Goal: Obtain resource: Obtain resource

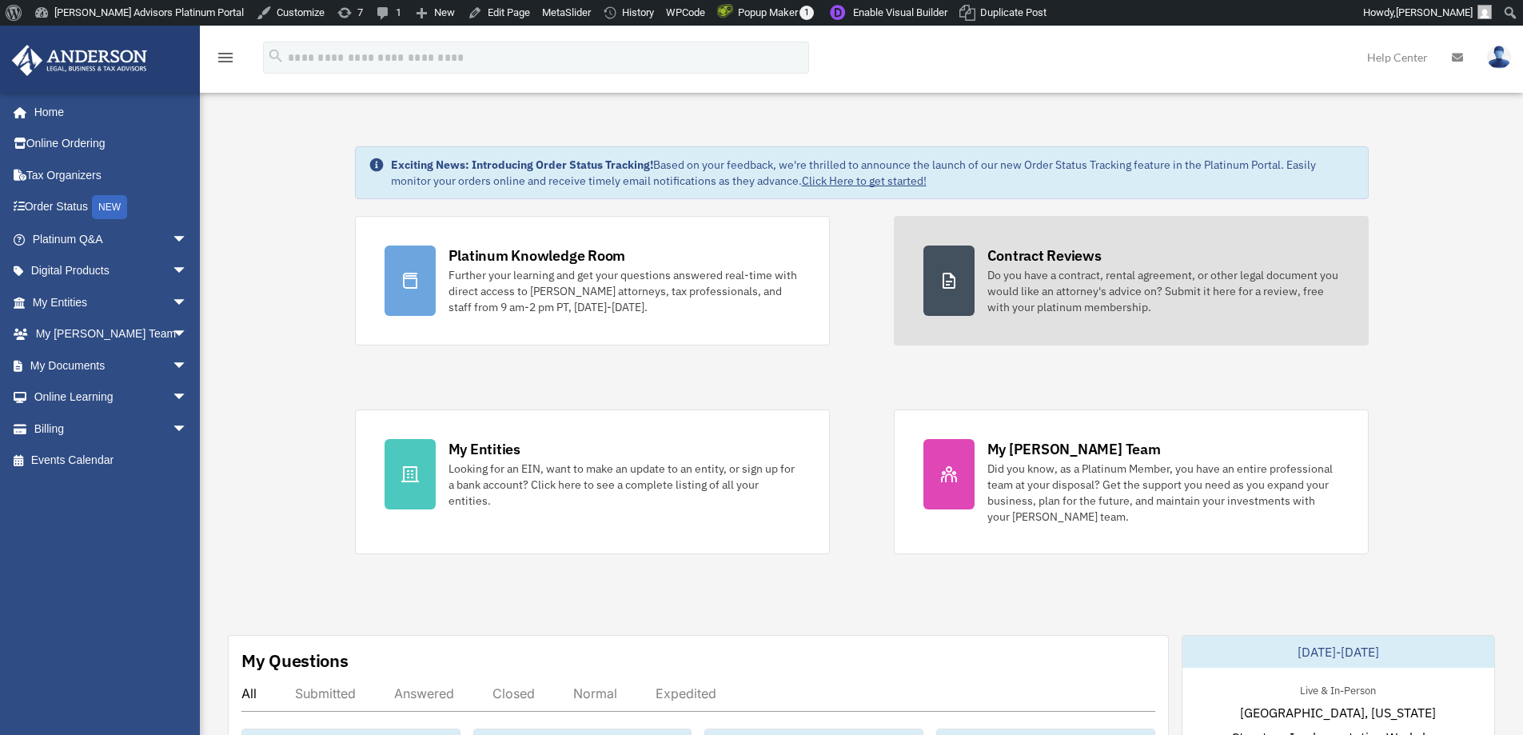
click at [1039, 313] on div "Do you have a contract, rental agreement, or other legal document you would lik…" at bounding box center [1163, 291] width 352 height 48
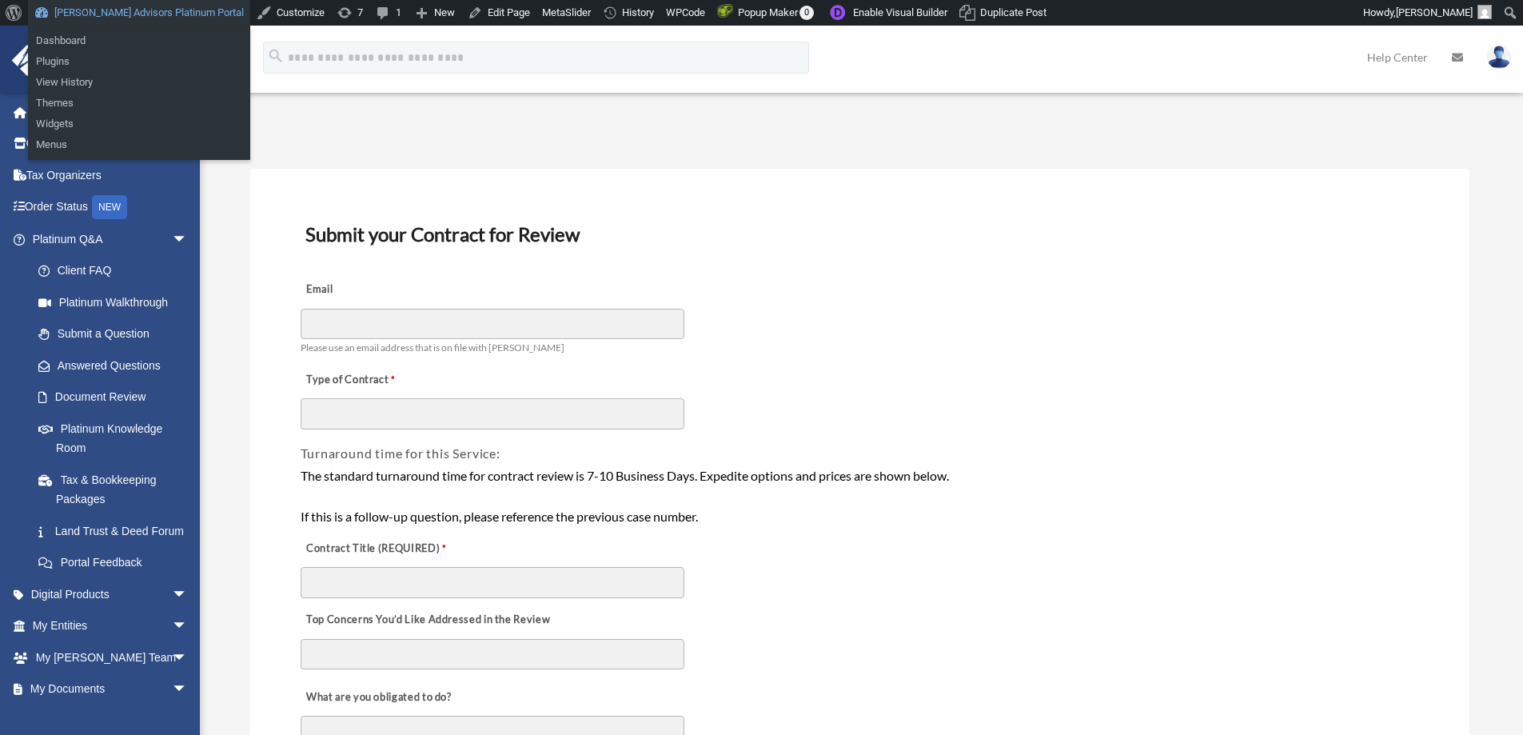
click at [143, 15] on link "[PERSON_NAME] Advisors Platinum Portal" at bounding box center [139, 13] width 222 height 26
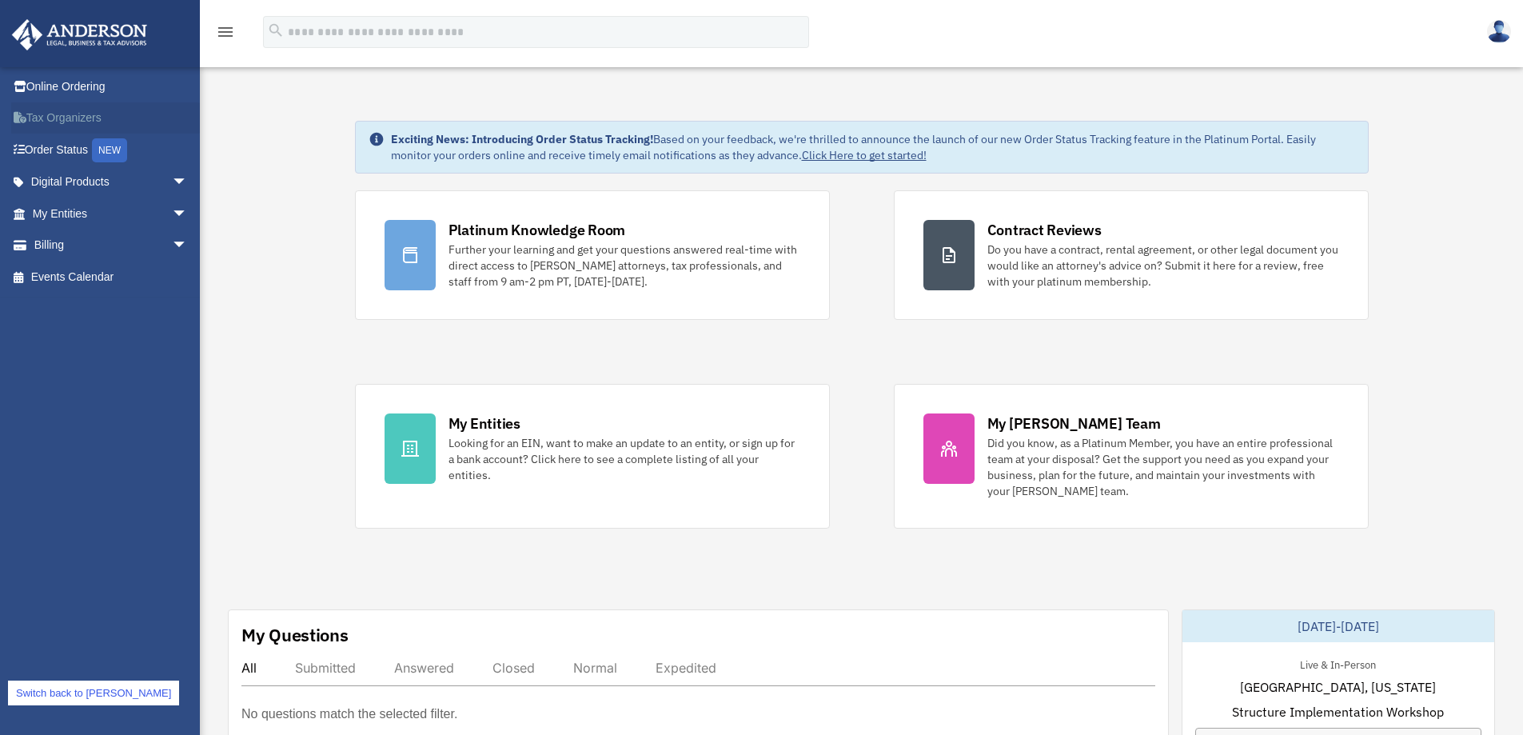
click at [73, 114] on link "Tax Organizers" at bounding box center [111, 118] width 201 height 32
click at [172, 221] on span "arrow_drop_down" at bounding box center [188, 213] width 32 height 33
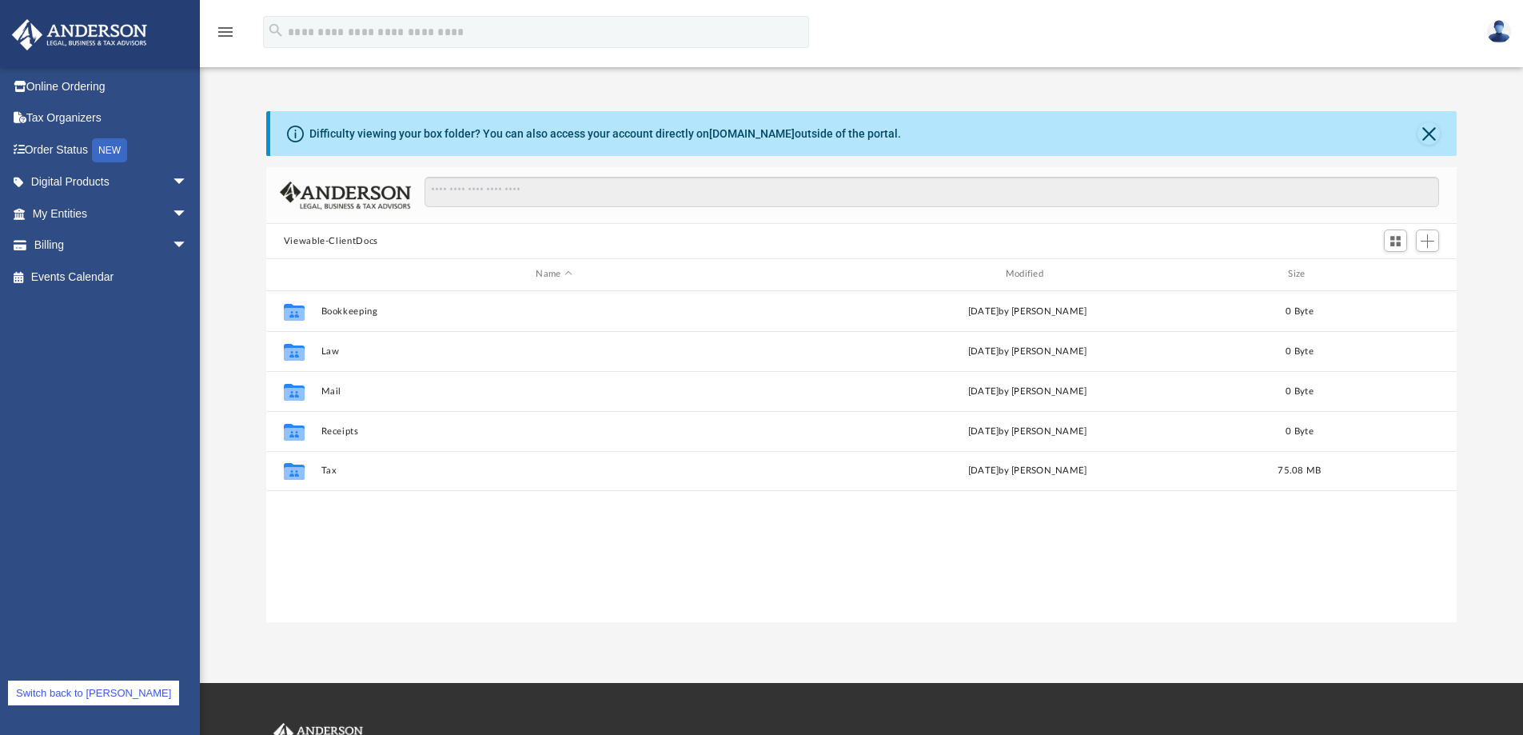
scroll to position [352, 1178]
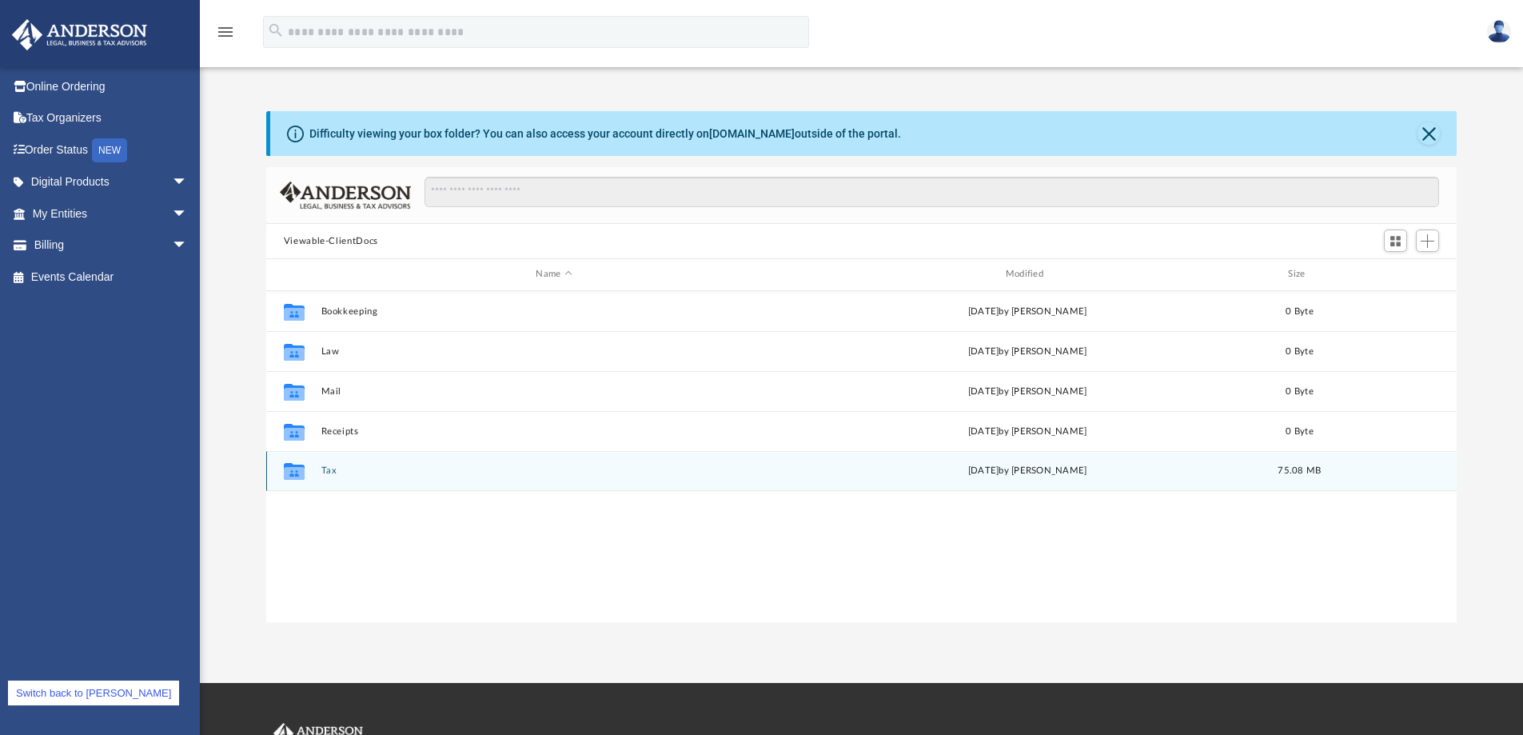
click at [328, 465] on button "Tax" at bounding box center [554, 470] width 466 height 10
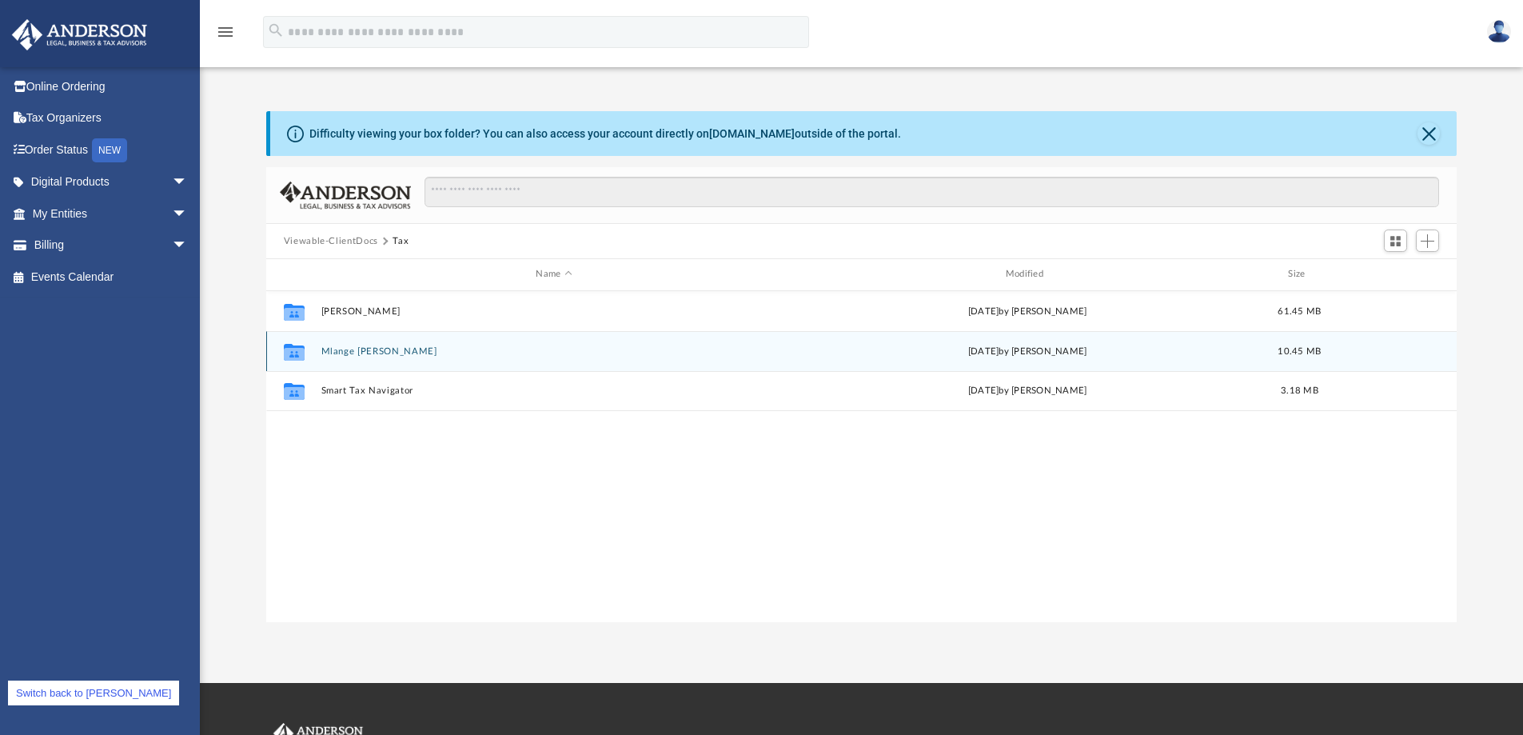
click at [355, 348] on button "Mlange Taft" at bounding box center [554, 351] width 466 height 10
click at [327, 349] on button "2024" at bounding box center [554, 350] width 466 height 10
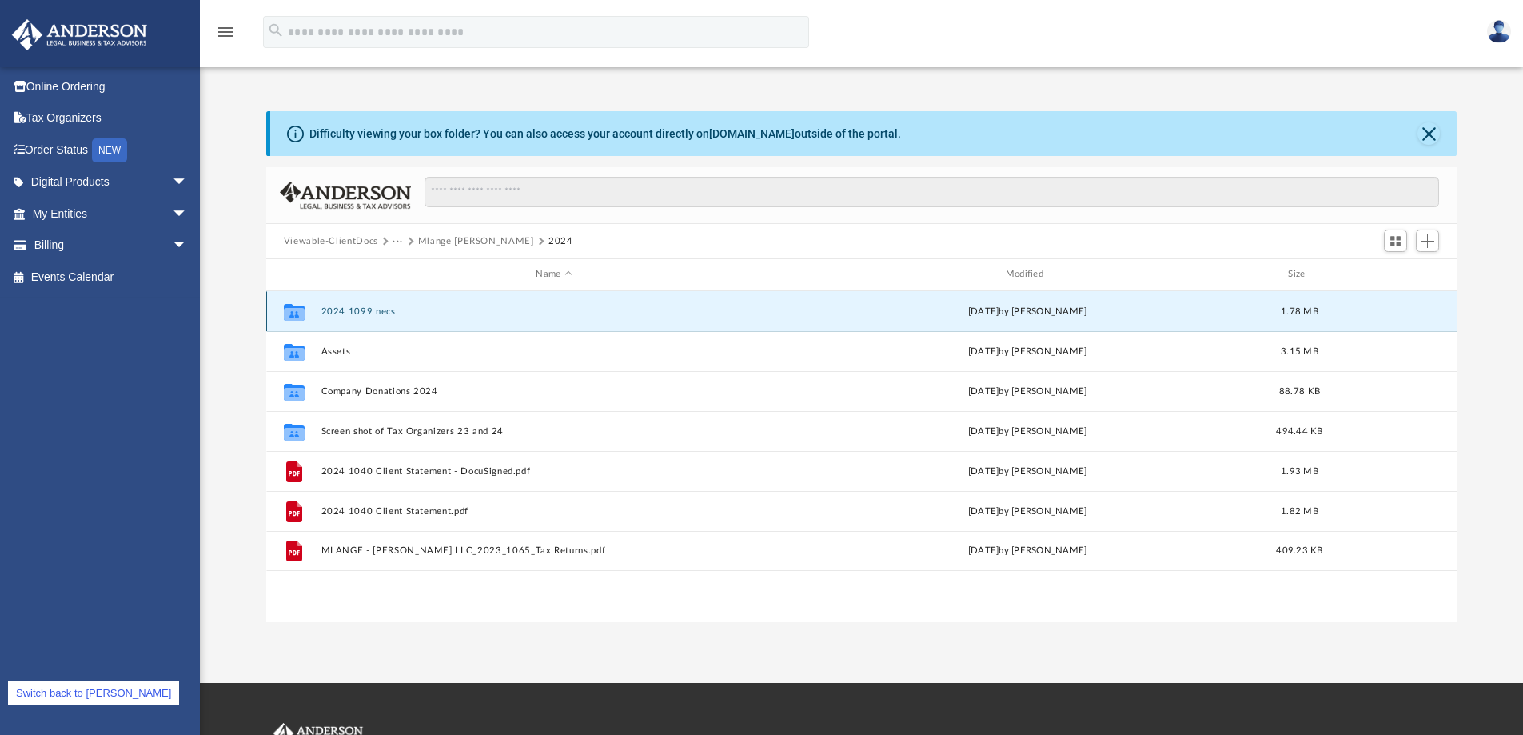
click at [375, 315] on button "2024 1099 necs" at bounding box center [554, 311] width 466 height 10
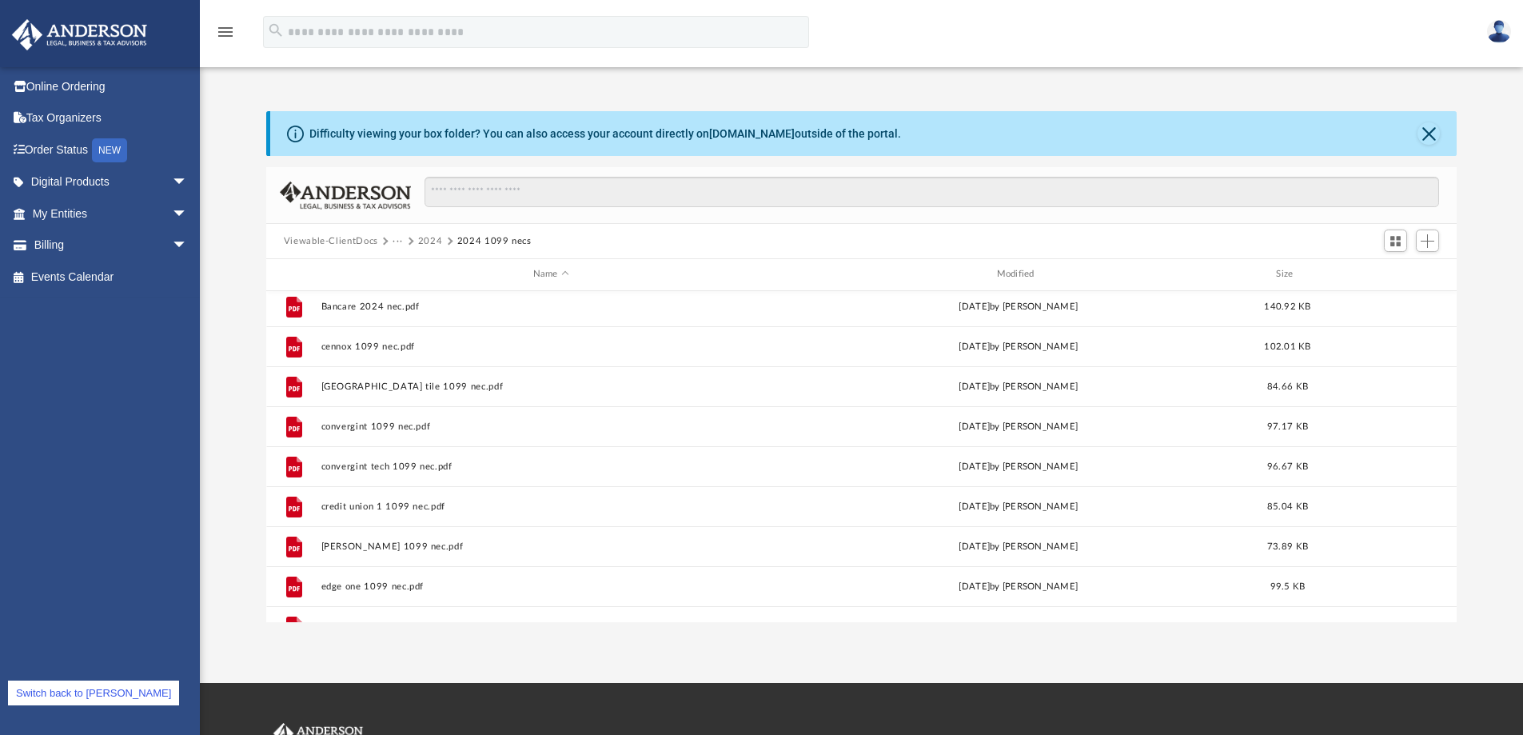
scroll to position [0, 0]
click at [434, 241] on button "2024" at bounding box center [430, 241] width 25 height 14
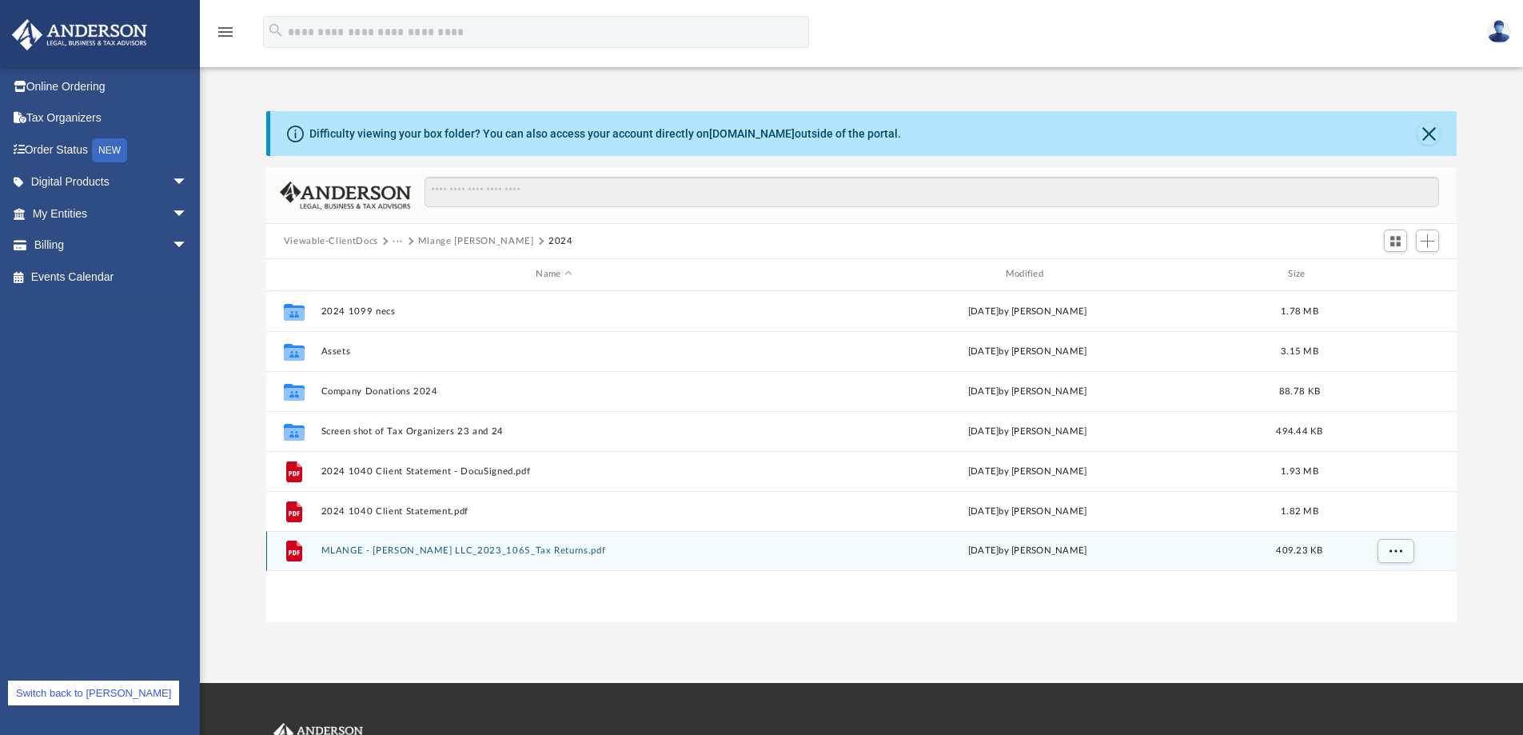
click at [393, 554] on button "MLANGE - TAFT LLC_2023_1065_Tax Returns.pdf" at bounding box center [554, 550] width 466 height 10
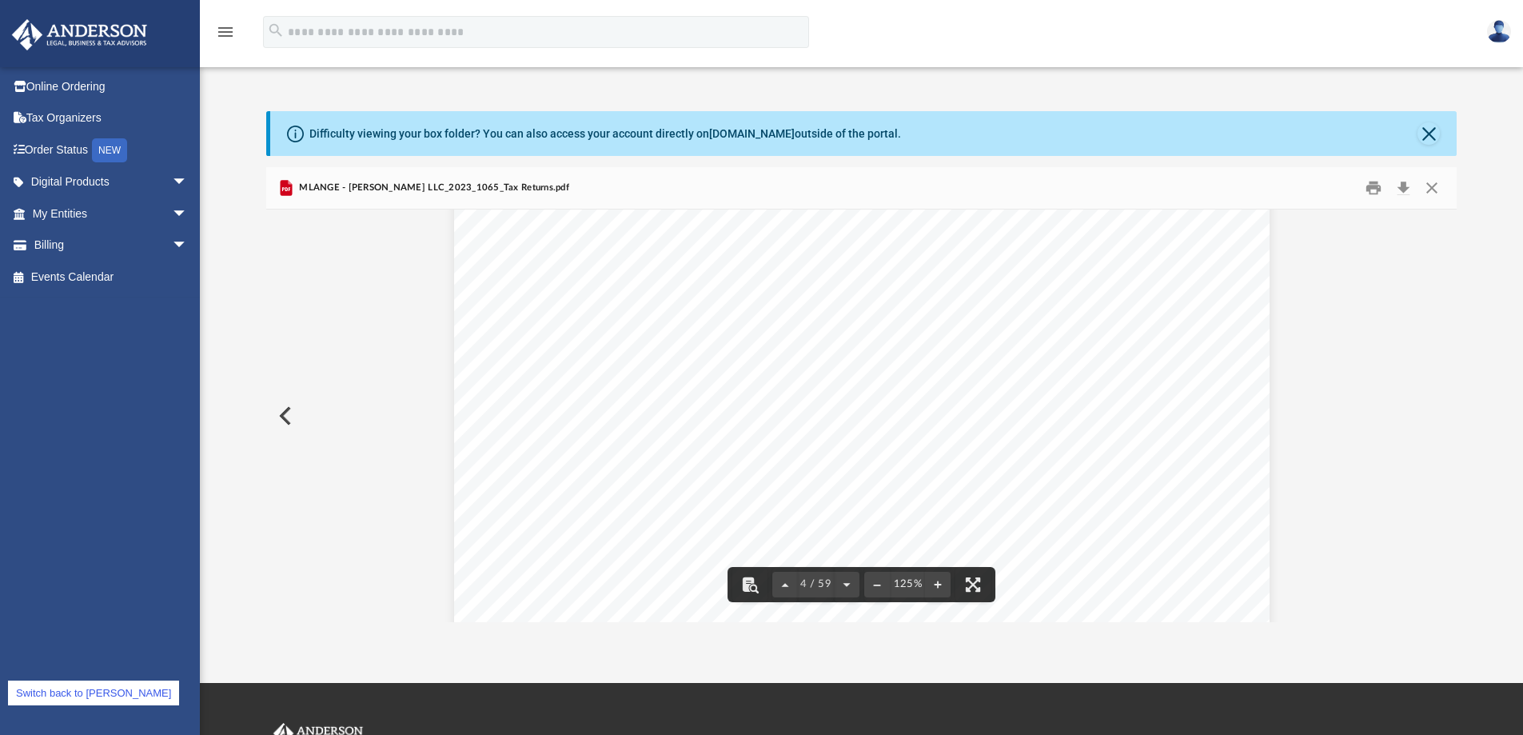
scroll to position [2958, 0]
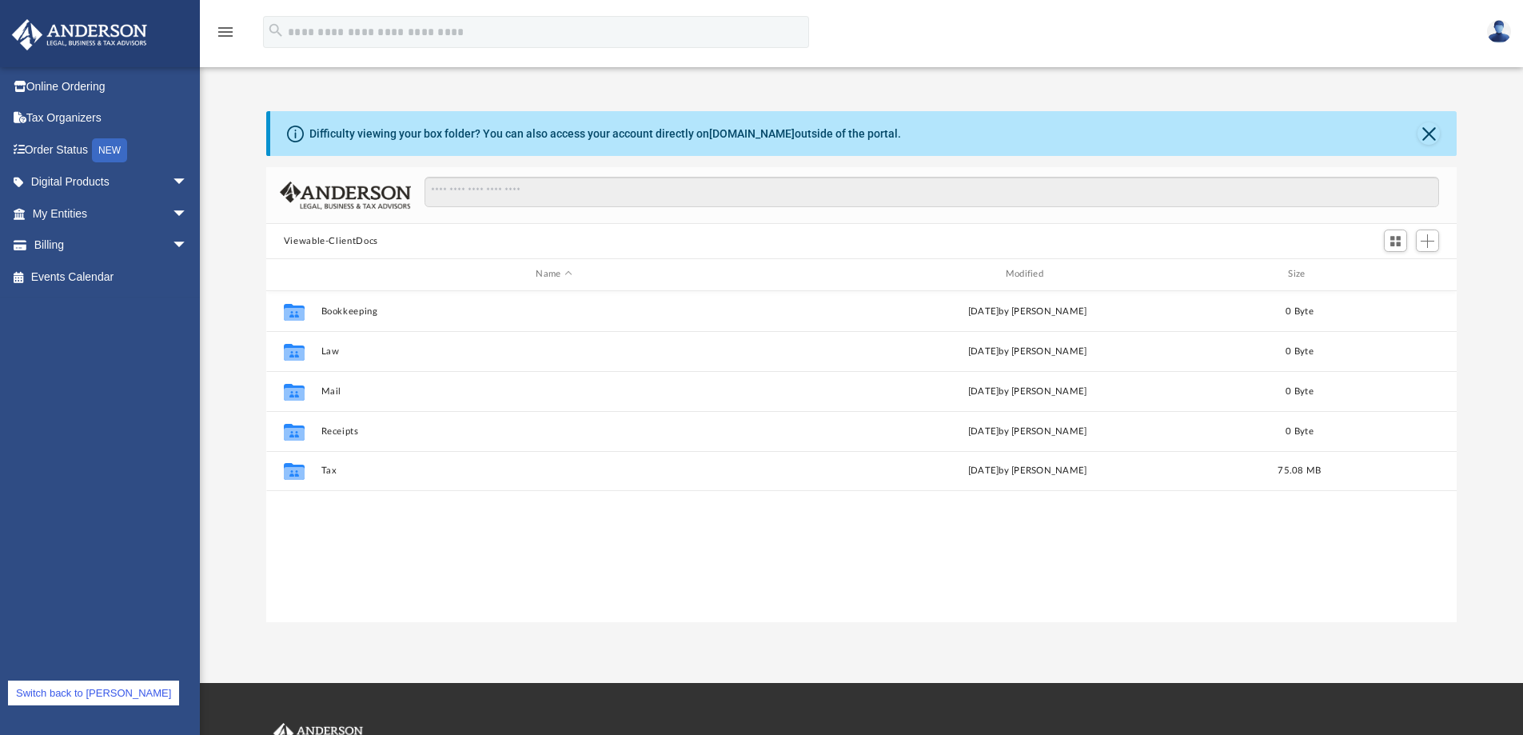
scroll to position [352, 1178]
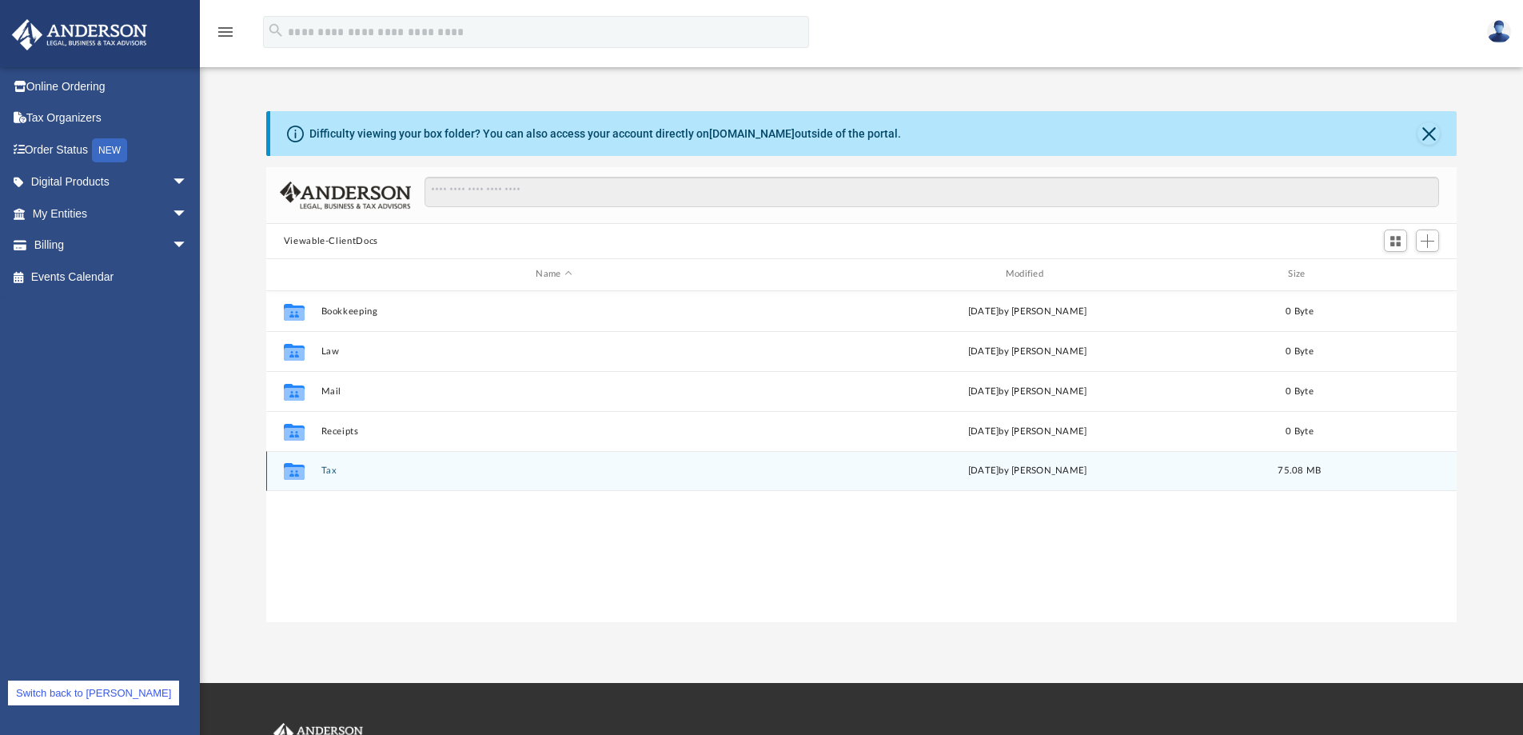
click at [326, 463] on div "Collaborated Folder Tax Thu Jul 24 2025 by james curran 75.08 MB" at bounding box center [861, 471] width 1191 height 40
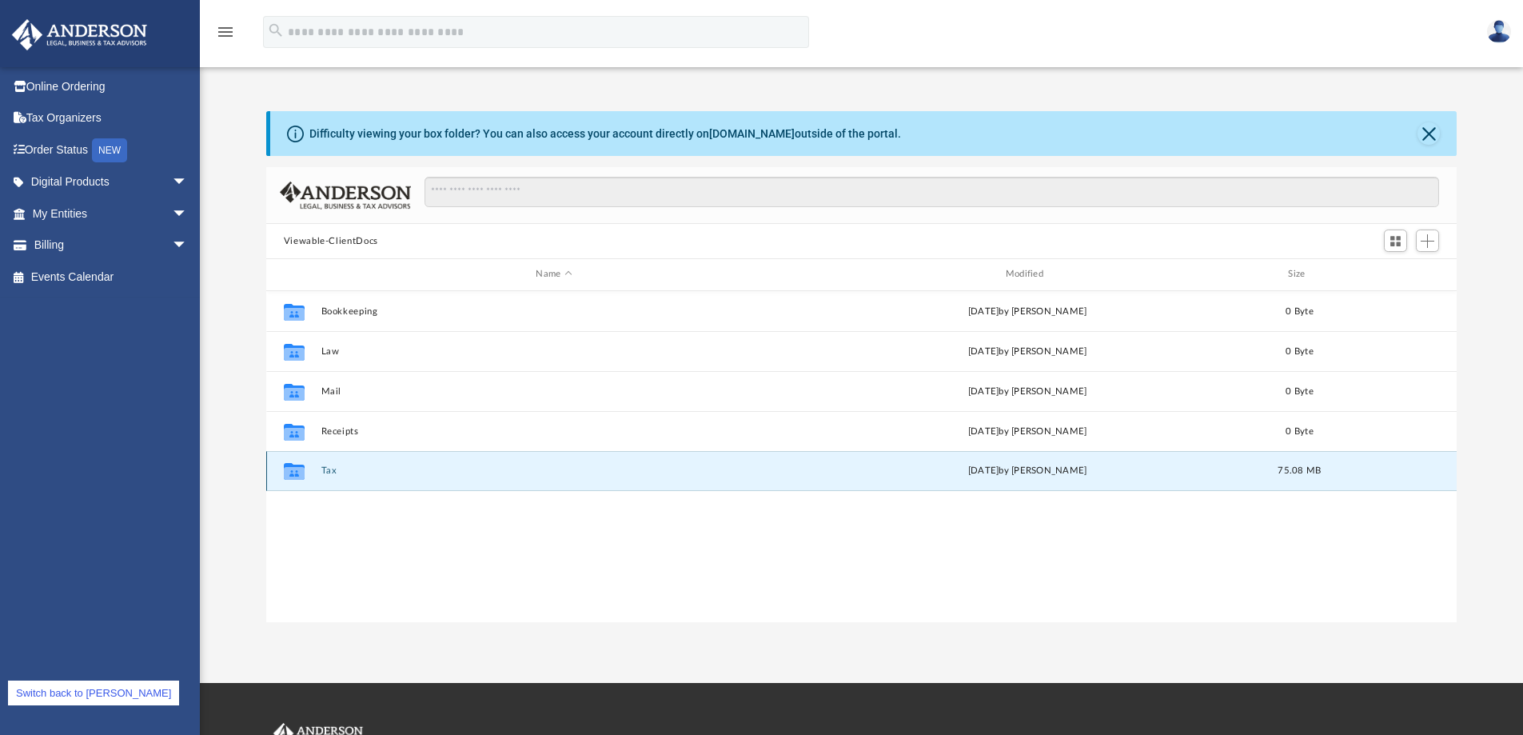
click at [326, 473] on button "Tax" at bounding box center [554, 470] width 466 height 10
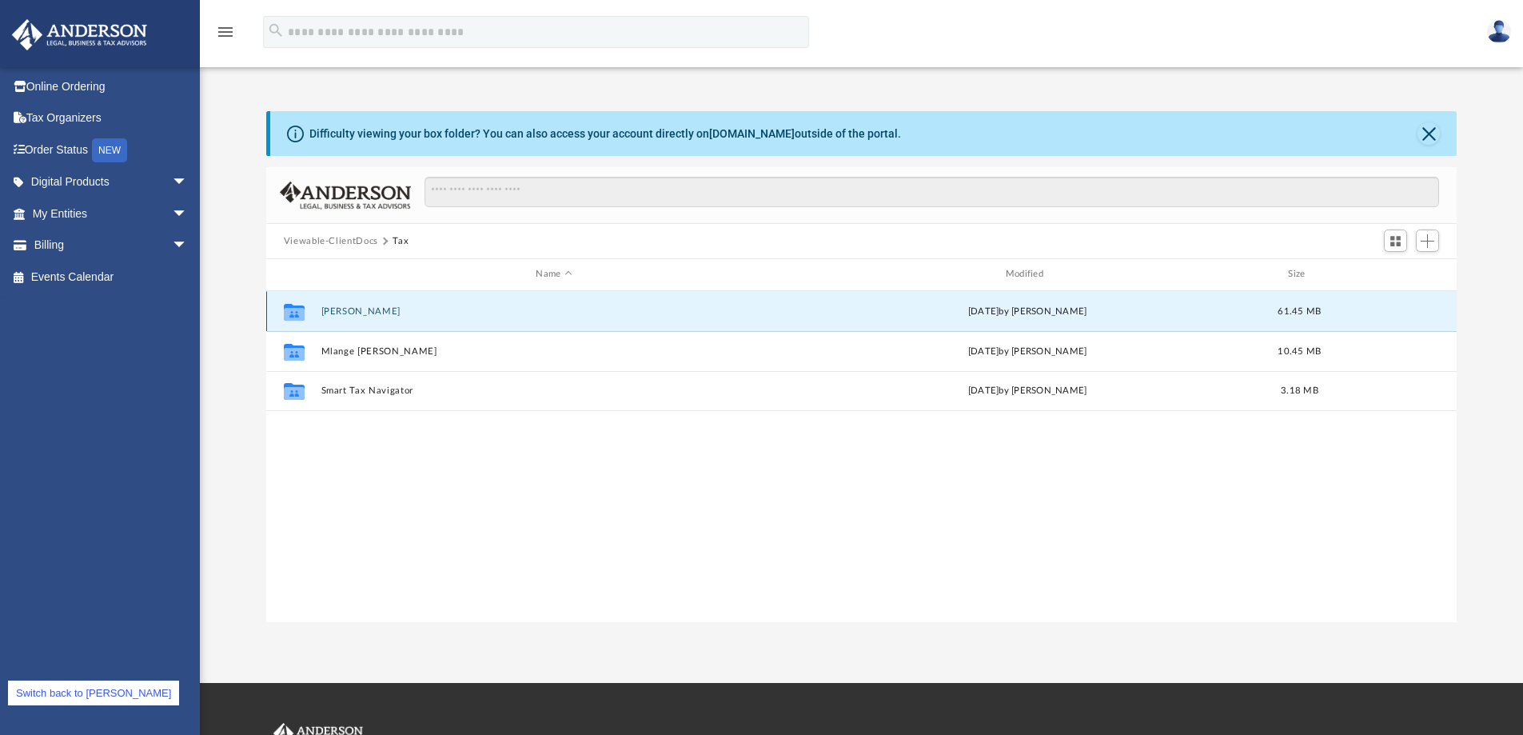
click at [365, 311] on button "Curran, James" at bounding box center [554, 311] width 466 height 10
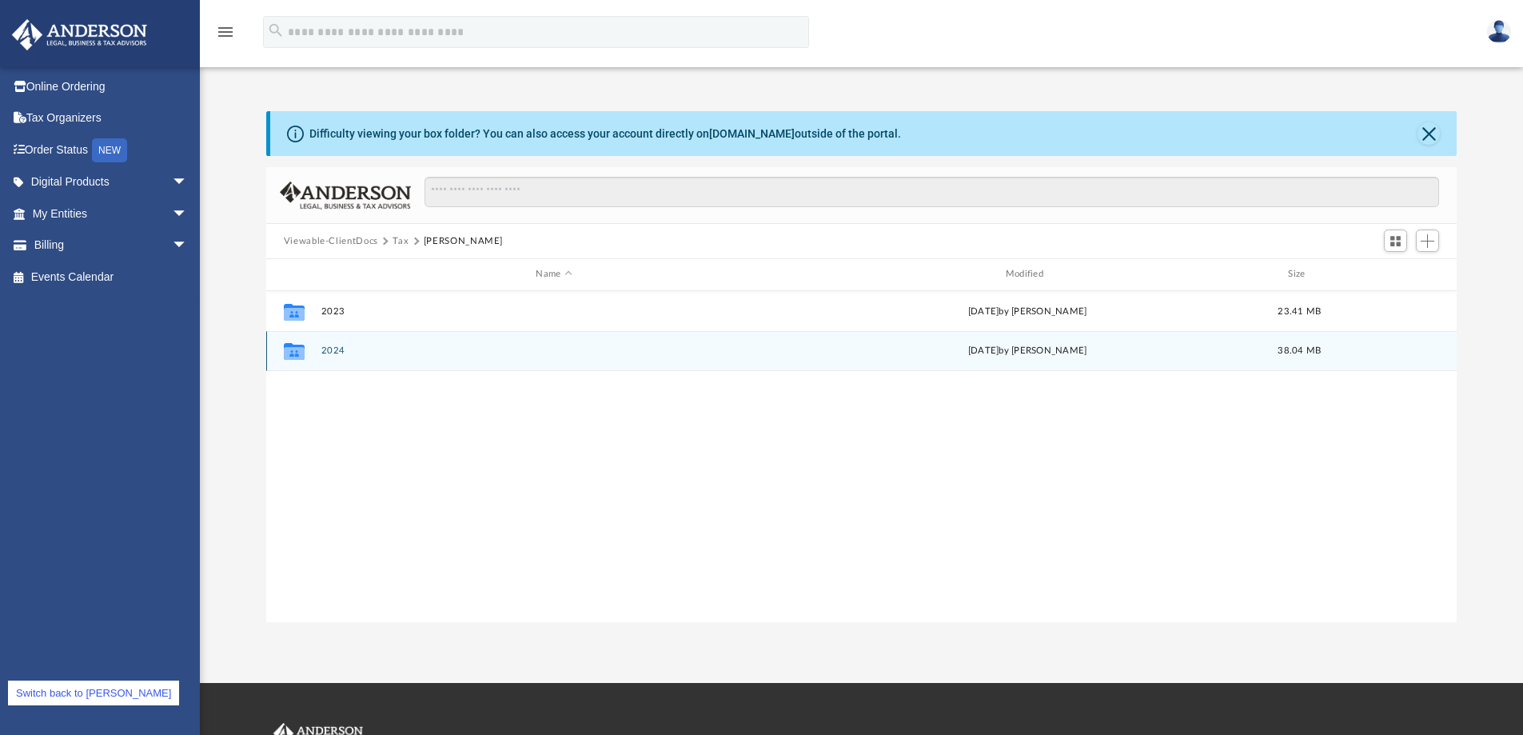
click at [341, 351] on button "2024" at bounding box center [554, 350] width 466 height 10
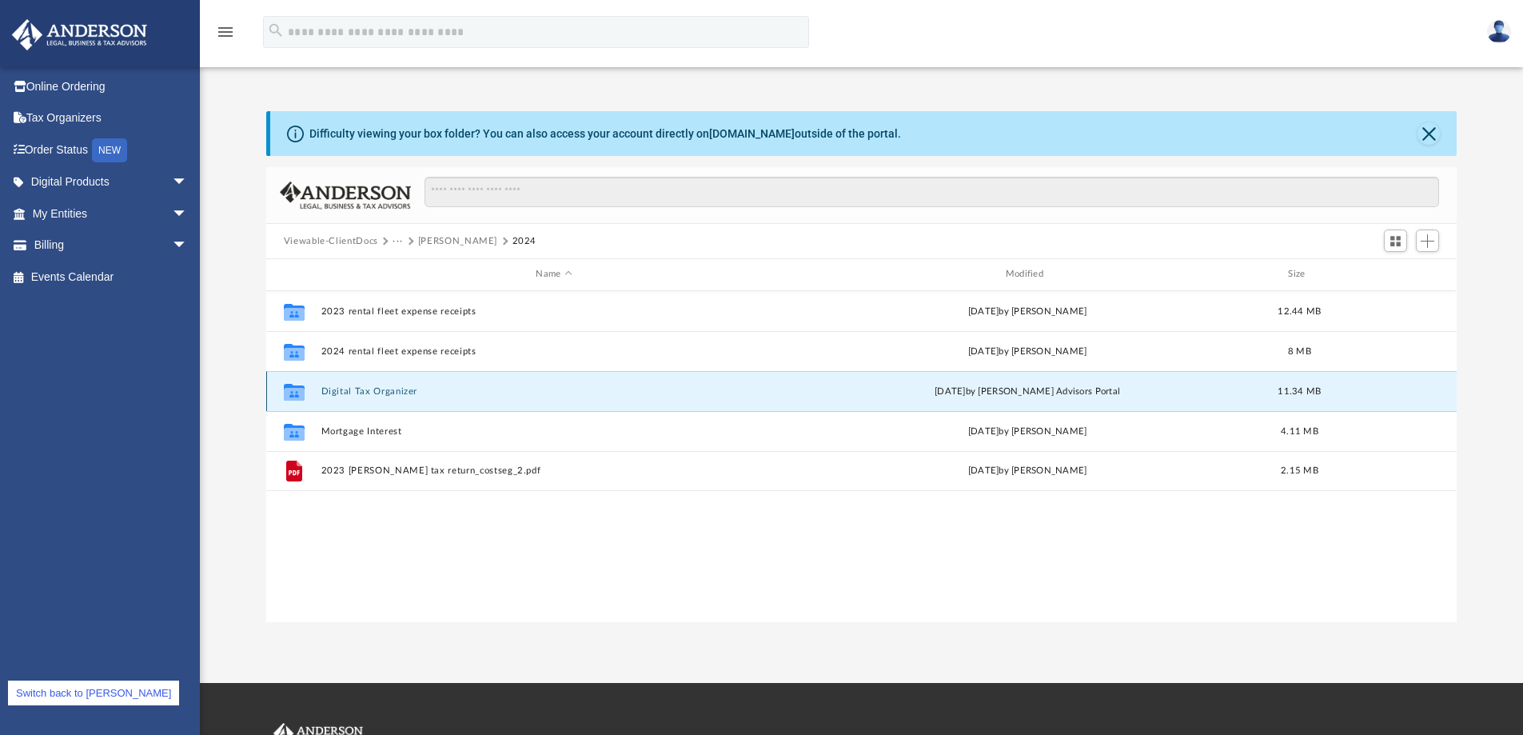
click at [391, 392] on button "Digital Tax Organizer" at bounding box center [554, 391] width 466 height 10
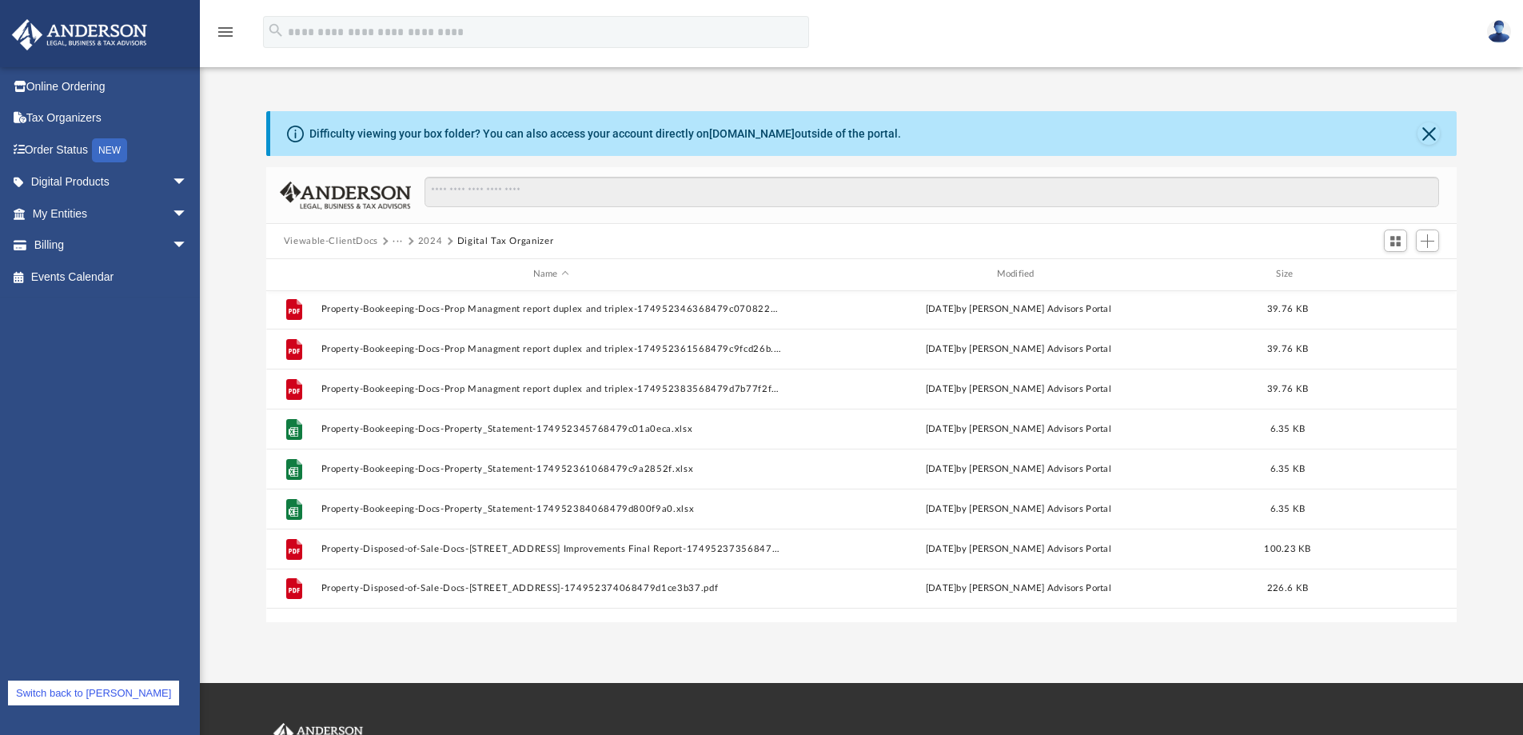
scroll to position [0, 0]
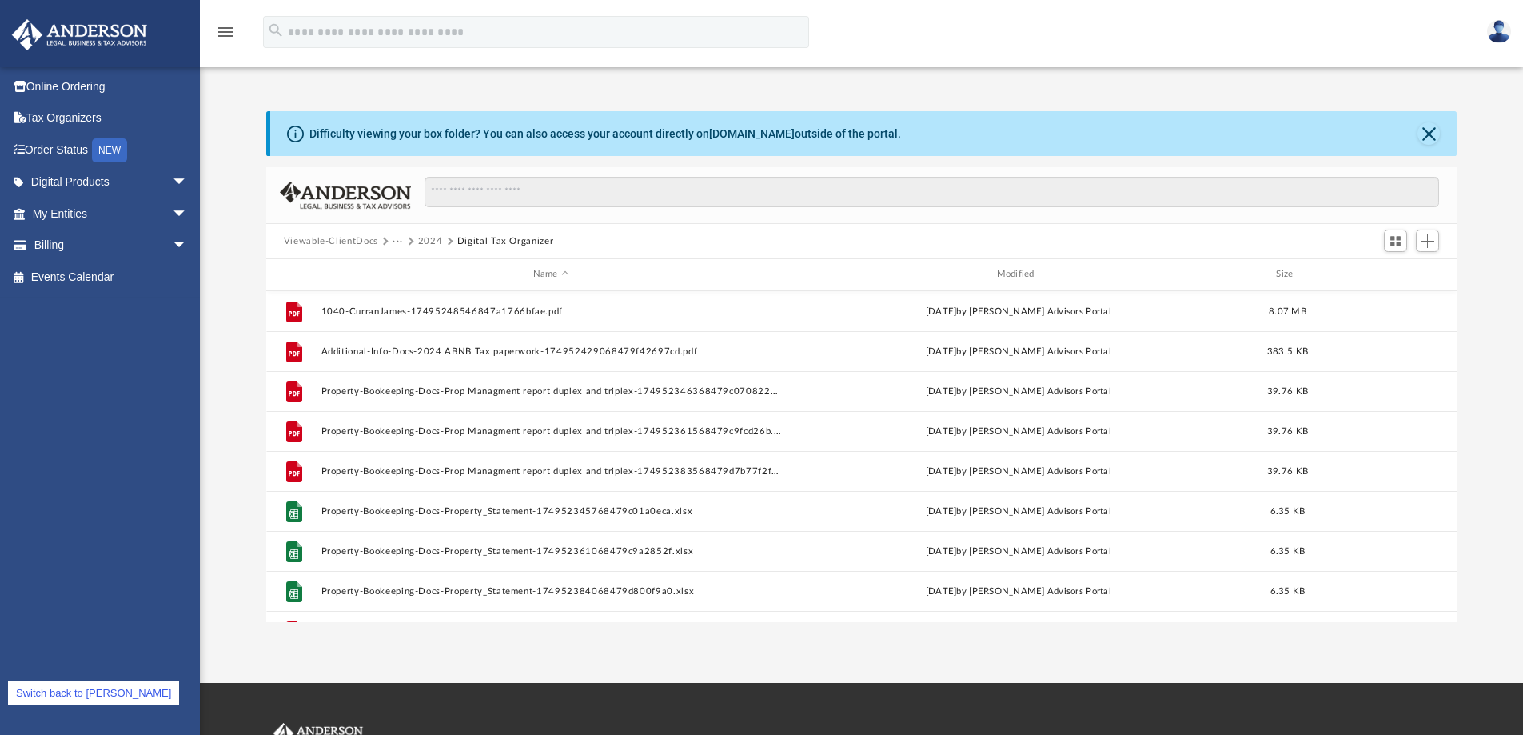
click at [432, 241] on button "2024" at bounding box center [430, 241] width 25 height 14
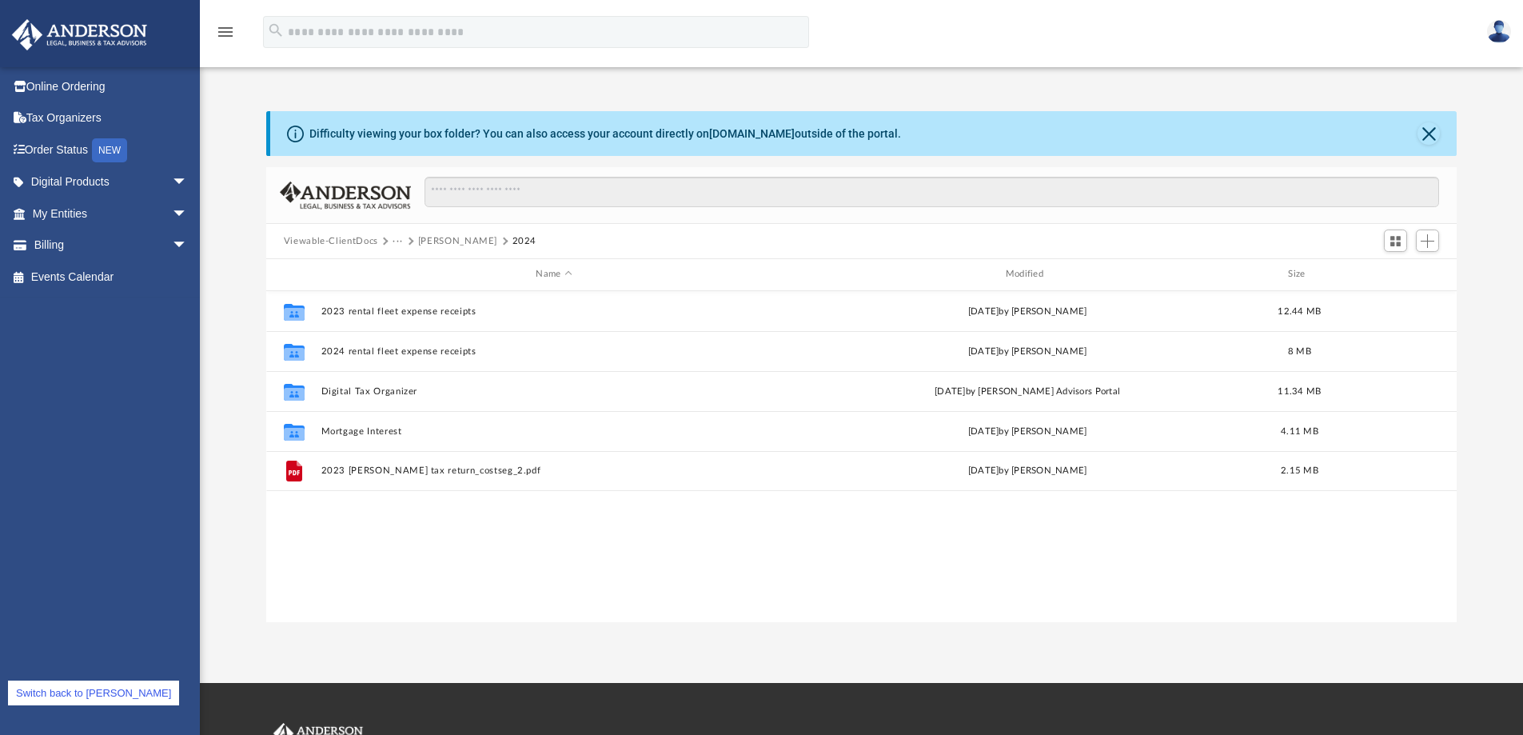
click at [451, 237] on button "Curran, James" at bounding box center [457, 241] width 79 height 14
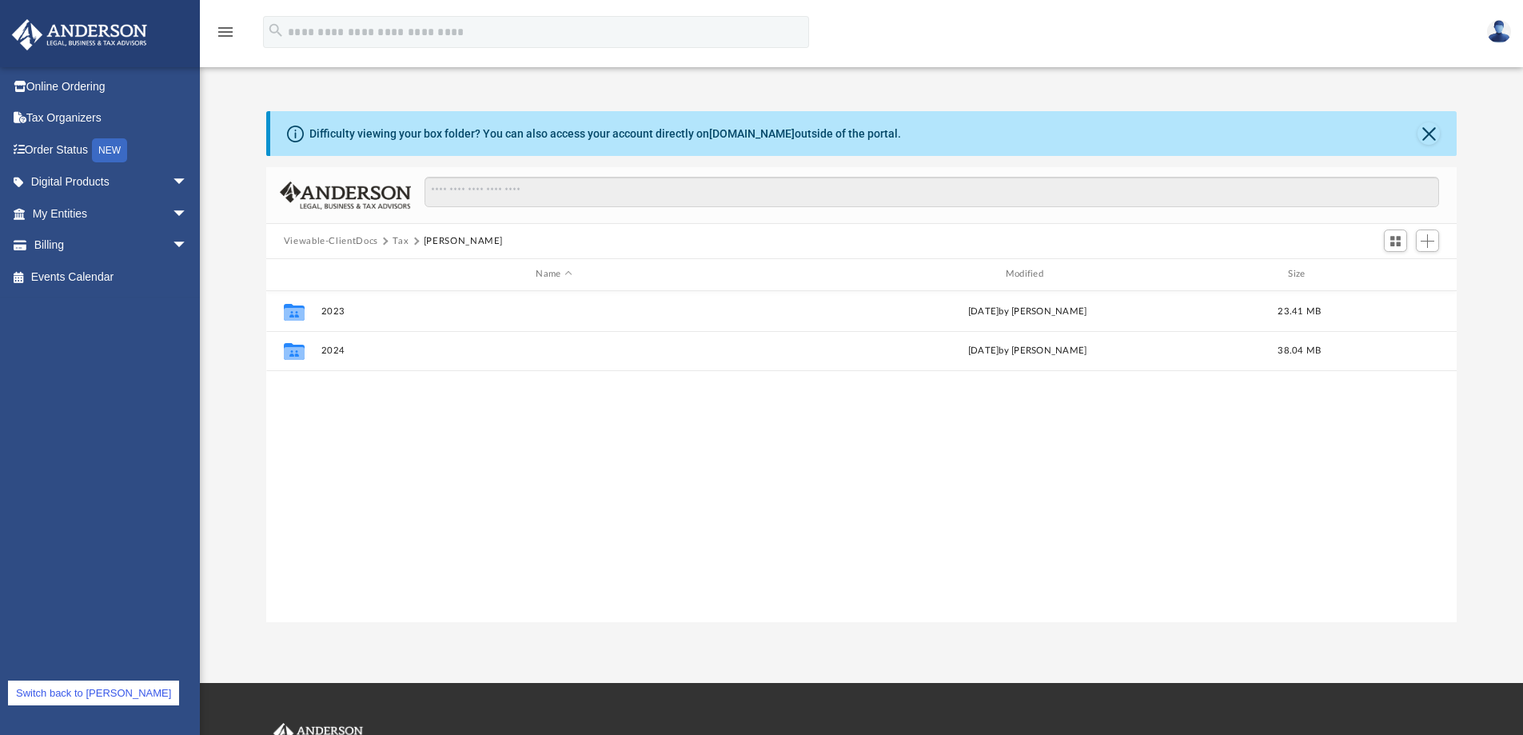
click at [398, 237] on button "Tax" at bounding box center [401, 241] width 16 height 14
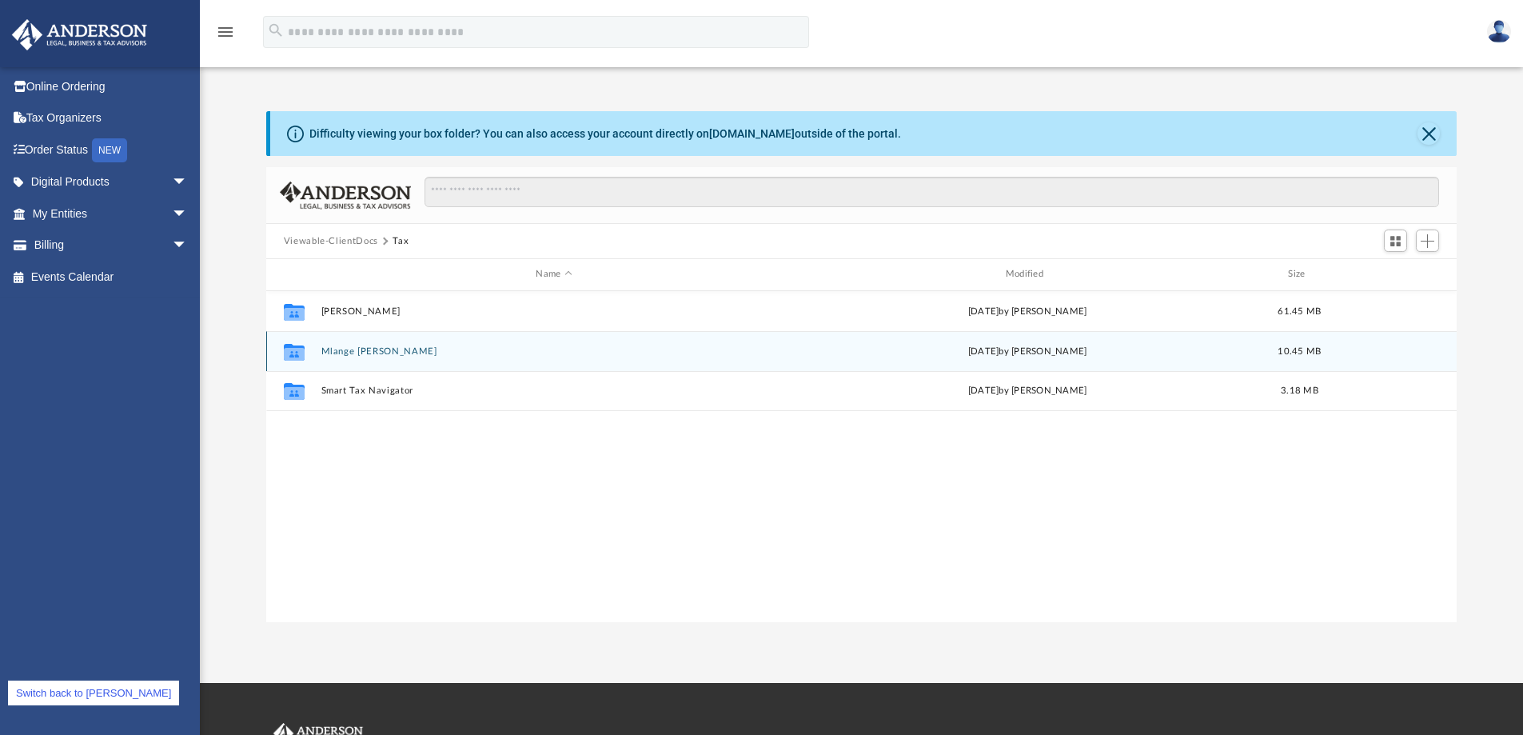
click at [346, 353] on button "Mlange Taft" at bounding box center [554, 351] width 466 height 10
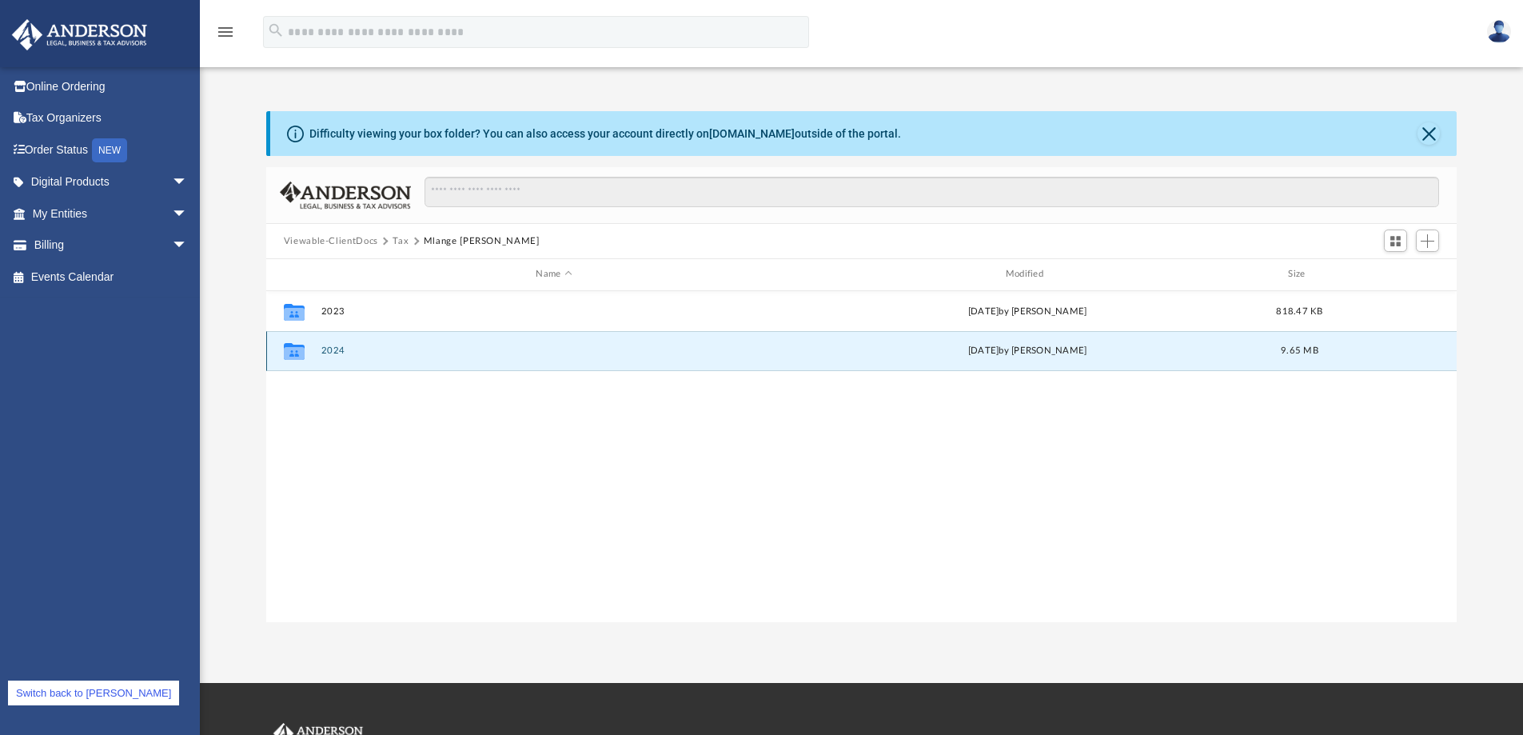
click at [336, 347] on button "2024" at bounding box center [554, 350] width 466 height 10
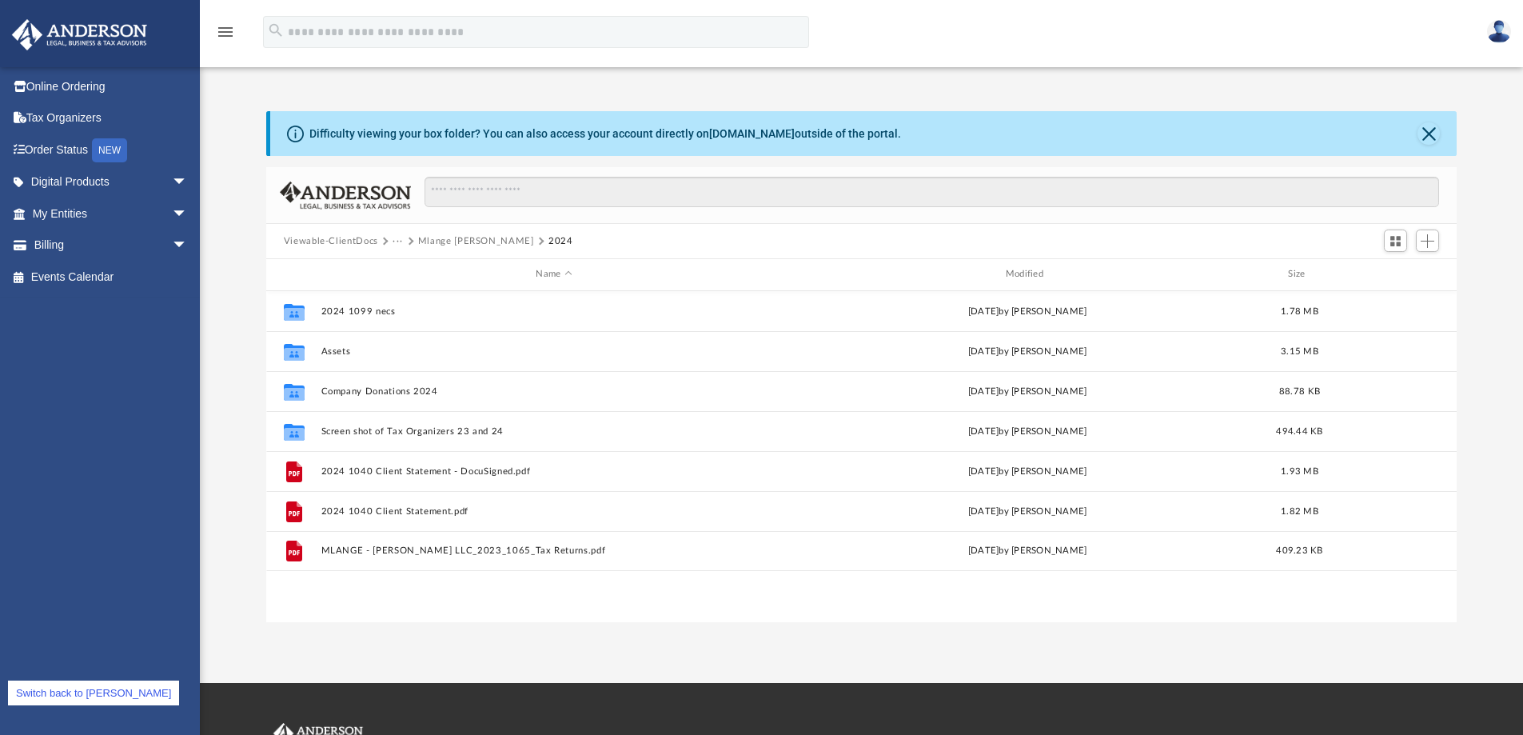
click at [96, 696] on link "Switch back to cowens" at bounding box center [93, 692] width 171 height 25
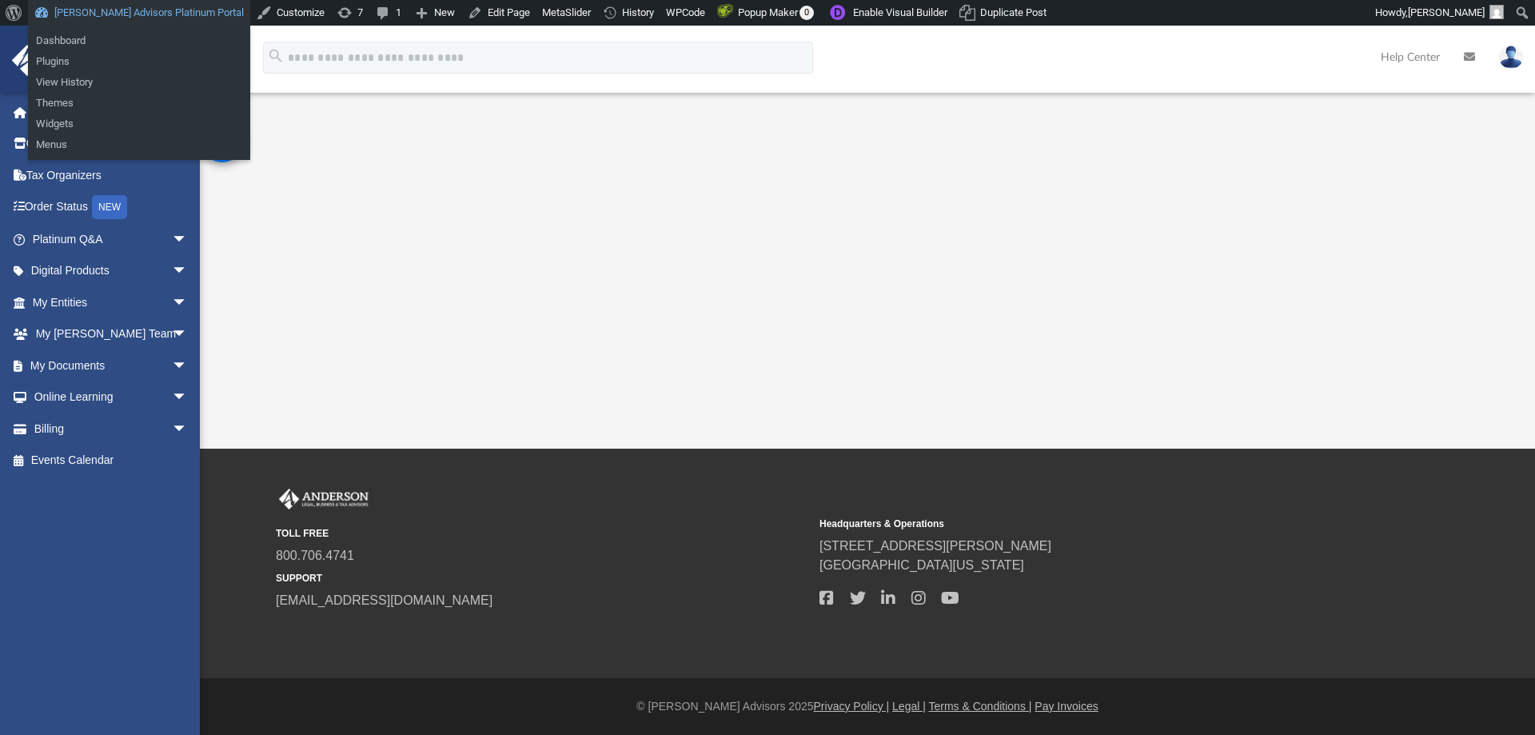
click at [161, 7] on link "[PERSON_NAME] Advisors Platinum Portal" at bounding box center [139, 13] width 222 height 26
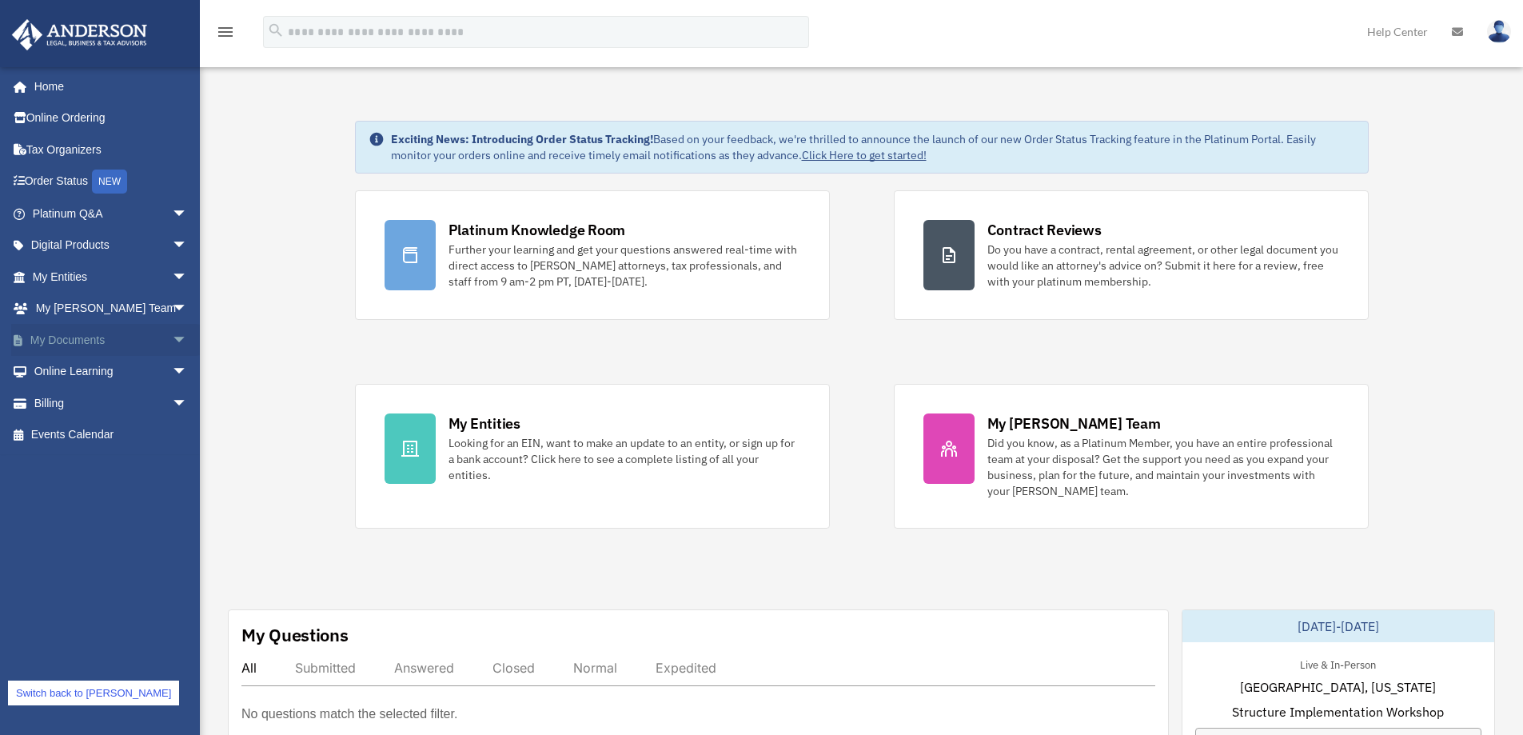
click at [90, 337] on link "My Documents arrow_drop_down" at bounding box center [111, 340] width 201 height 32
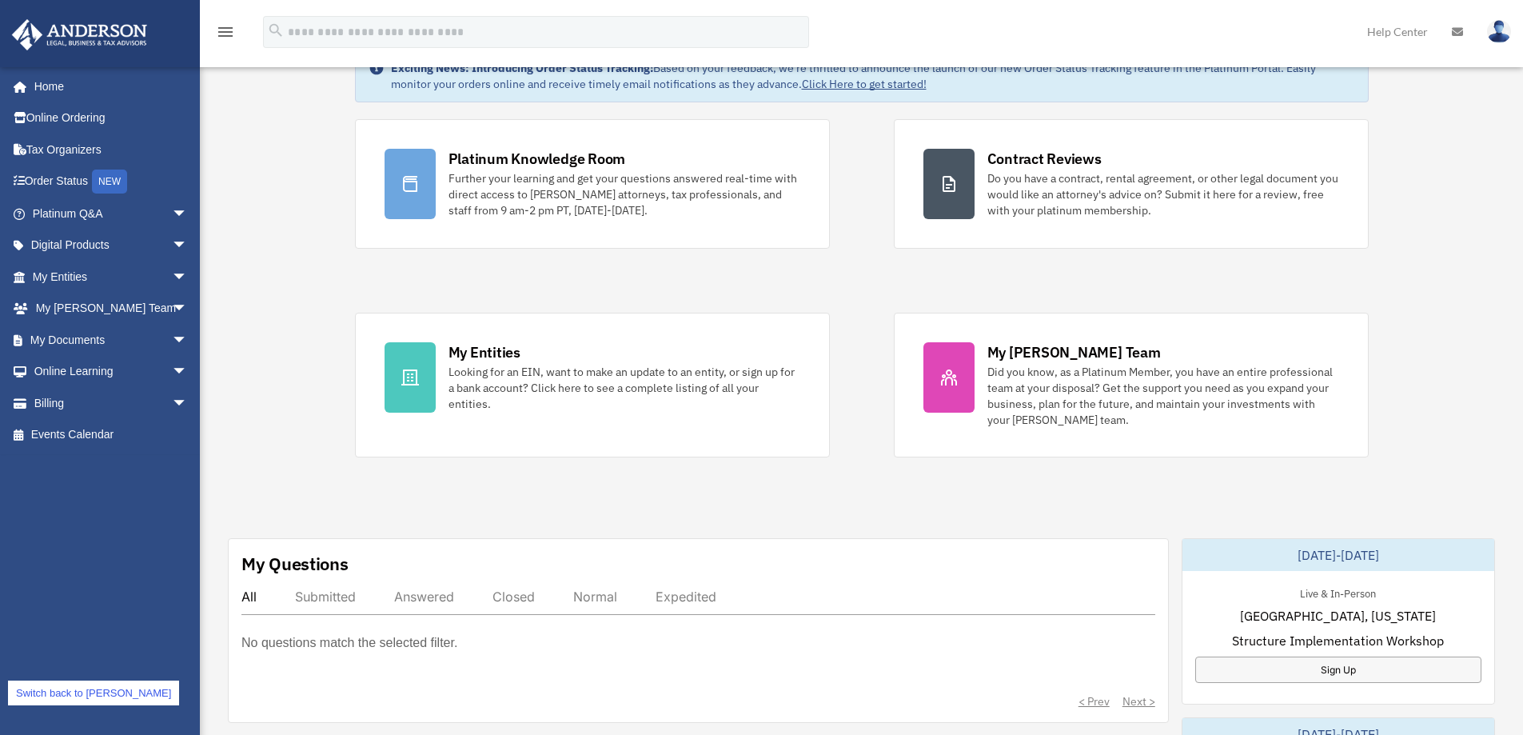
scroll to position [320, 0]
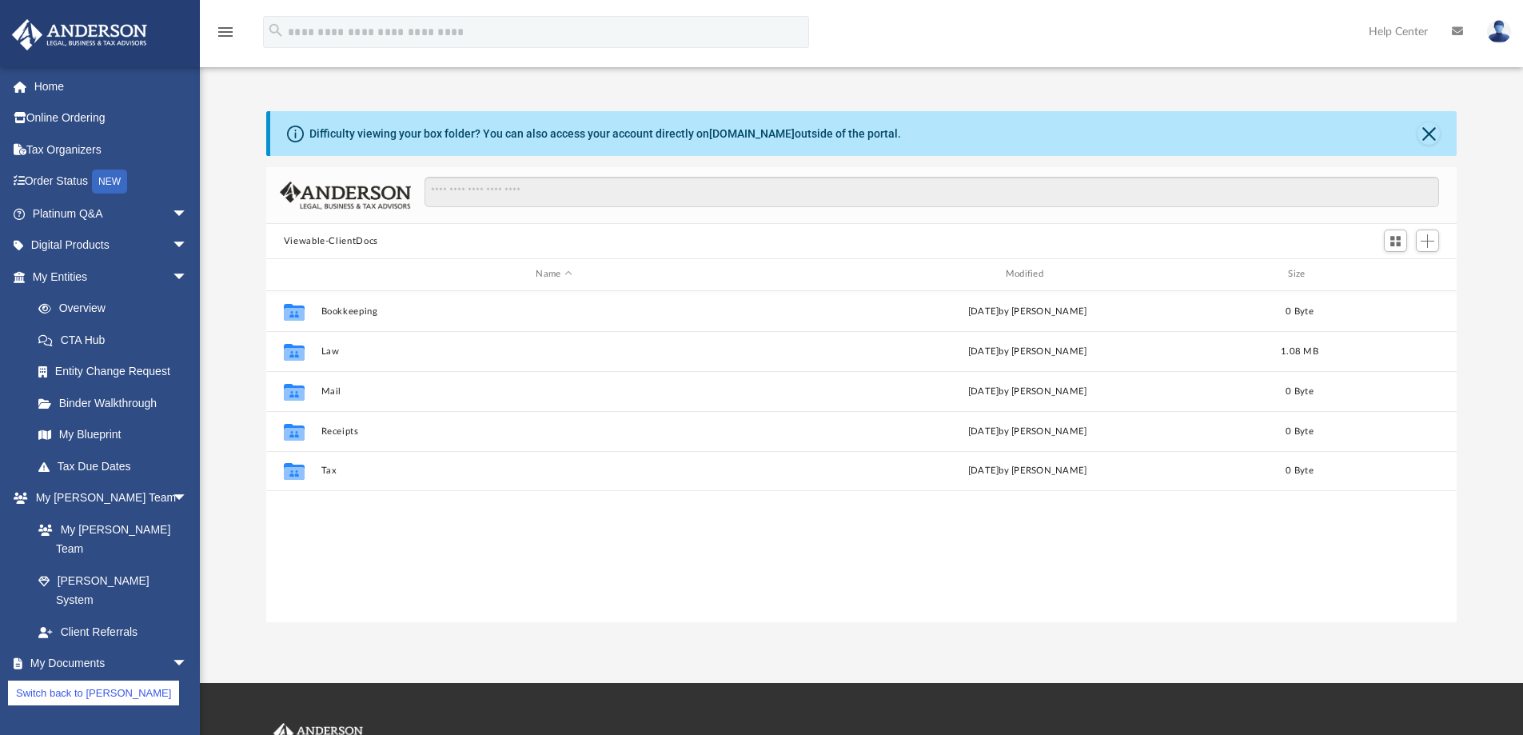
scroll to position [352, 1178]
click at [76, 699] on link "Switch back to [PERSON_NAME]" at bounding box center [93, 692] width 171 height 25
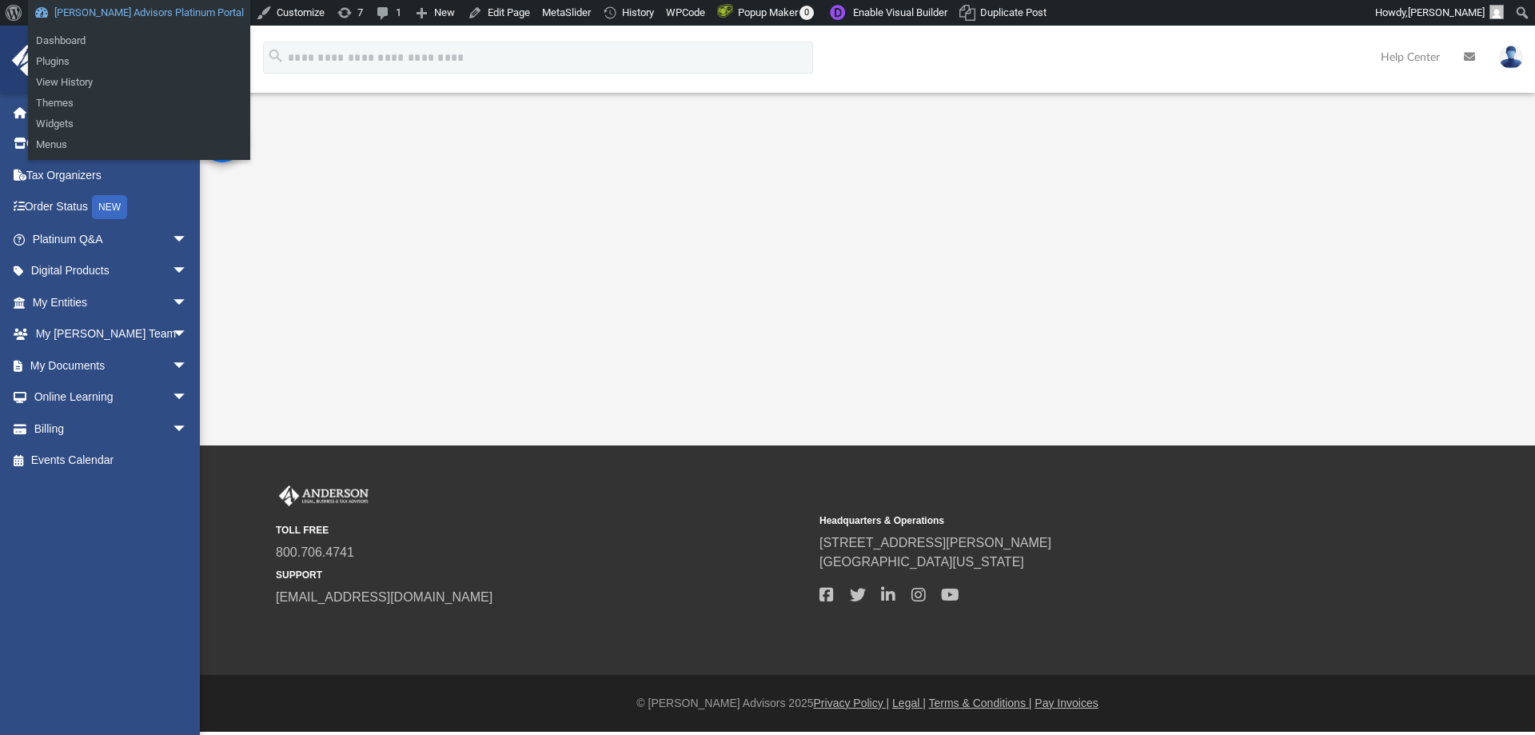
click at [152, 7] on link "[PERSON_NAME] Advisors Platinum Portal" at bounding box center [139, 13] width 222 height 26
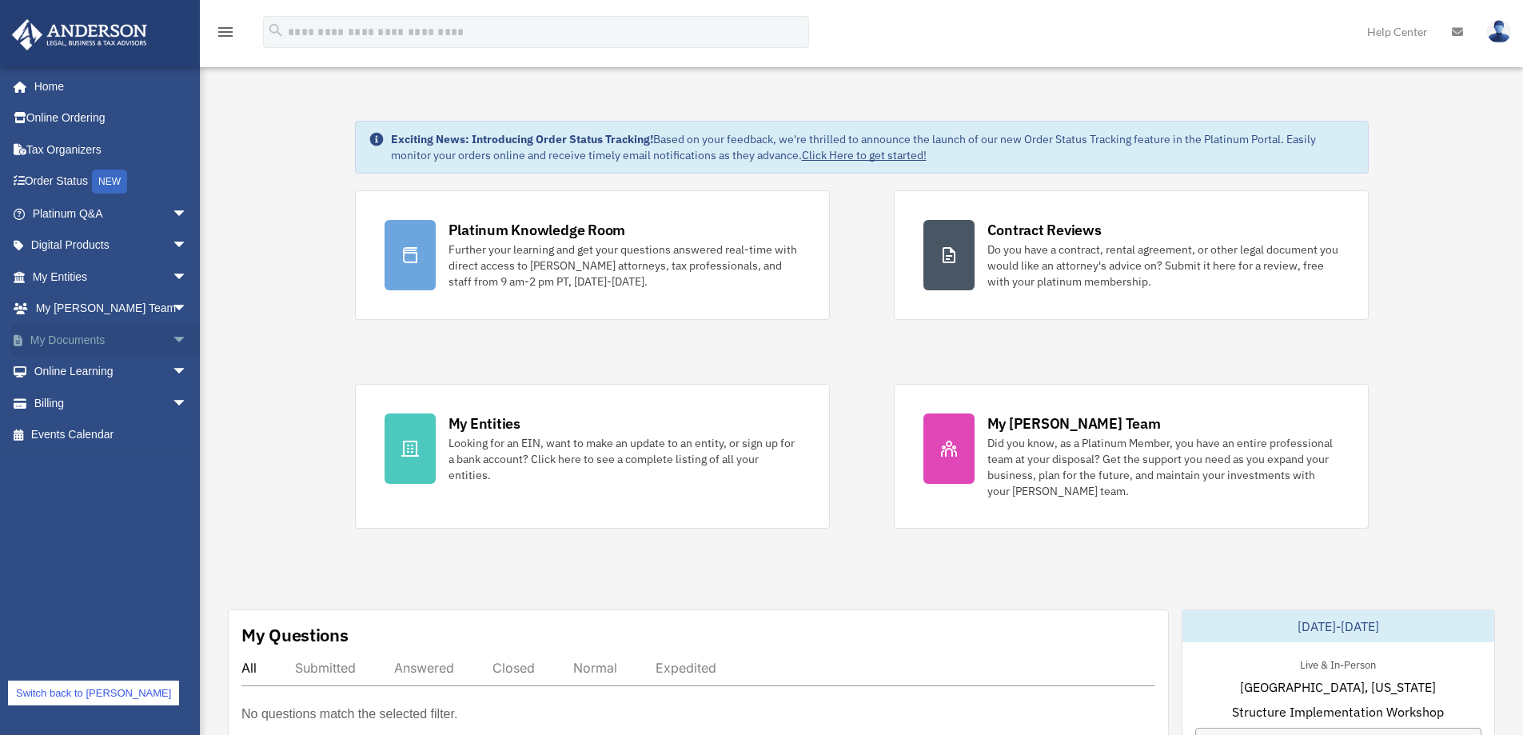
click at [70, 337] on link "My Documents arrow_drop_down" at bounding box center [111, 340] width 201 height 32
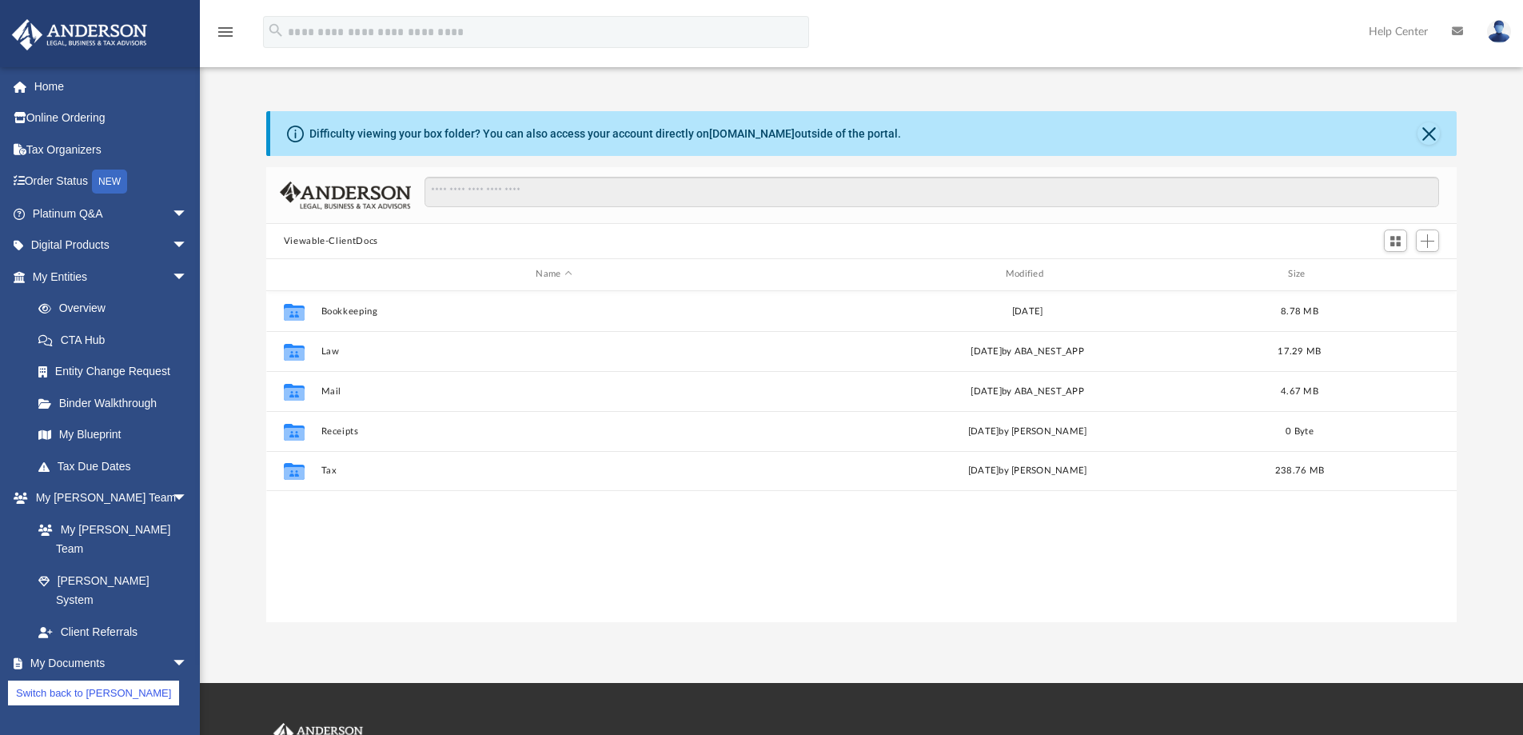
scroll to position [352, 1178]
click at [58, 695] on link "Switch back to [PERSON_NAME]" at bounding box center [93, 692] width 171 height 25
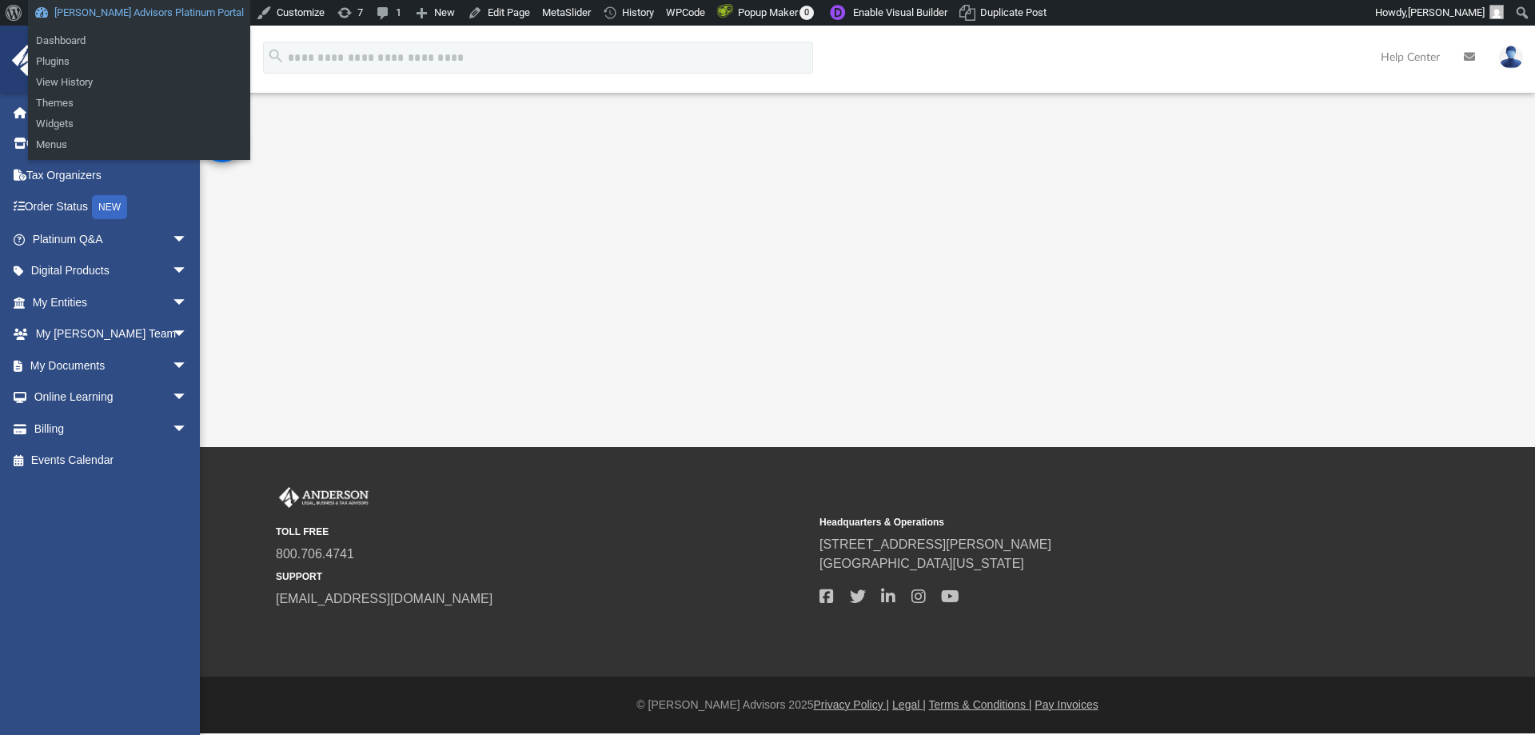
click at [157, 12] on link "[PERSON_NAME] Advisors Platinum Portal" at bounding box center [139, 13] width 222 height 26
